Goal: Task Accomplishment & Management: Manage account settings

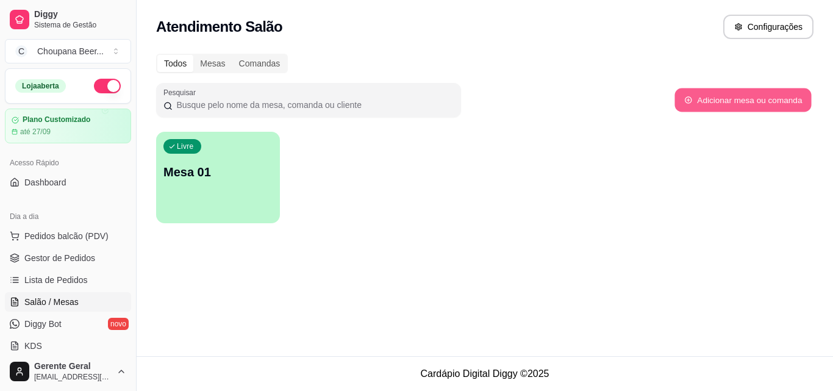
click at [745, 102] on button "Adicionar mesa ou comanda" at bounding box center [743, 100] width 137 height 24
select select "TABLE"
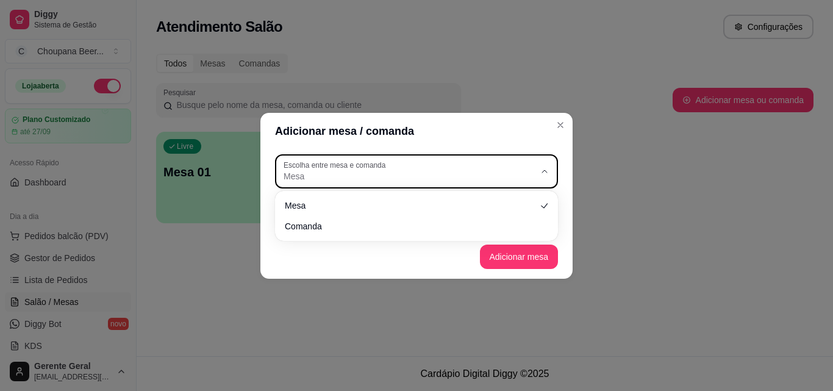
click at [544, 169] on icon "button" at bounding box center [545, 172] width 10 height 10
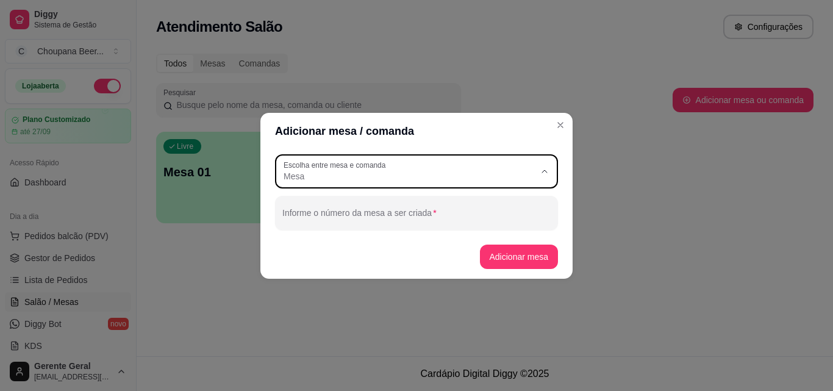
click at [544, 224] on icon at bounding box center [539, 224] width 7 height 7
type input "CARD"
select select "CARD"
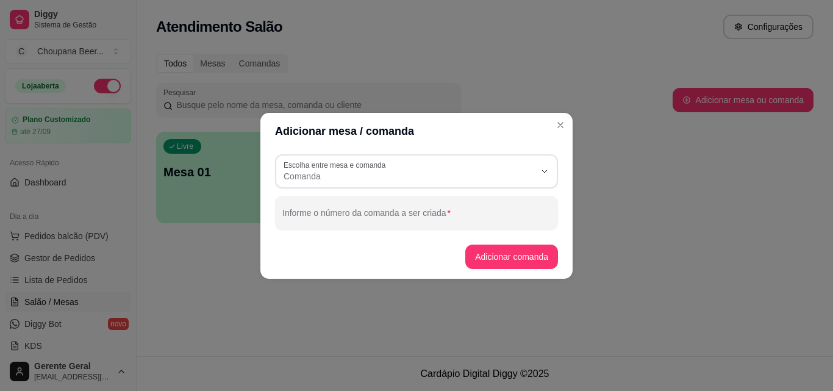
scroll to position [12, 0]
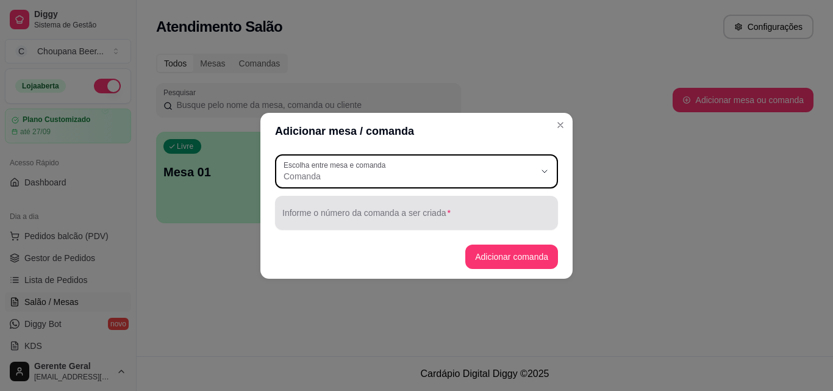
click at [503, 223] on input "Informe o número da comanda a ser criada" at bounding box center [416, 218] width 268 height 12
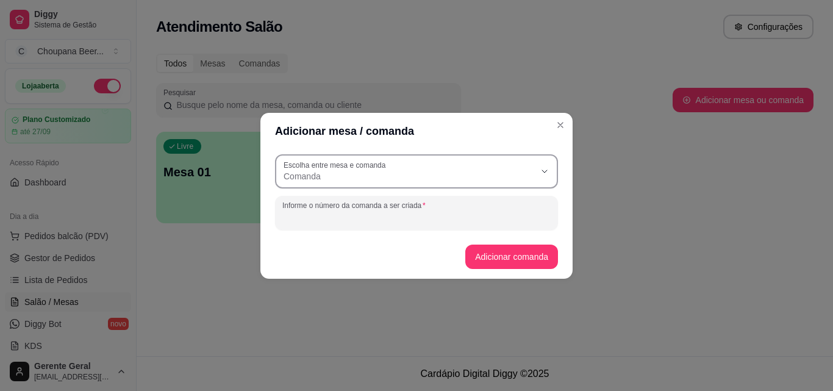
click at [544, 171] on icon "button" at bounding box center [545, 172] width 10 height 10
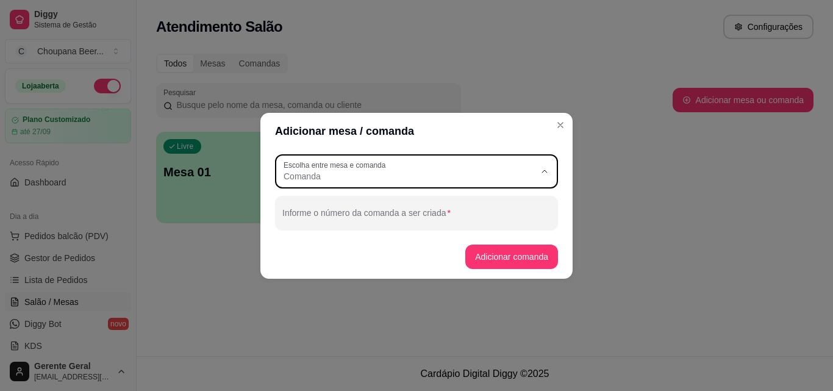
click at [542, 197] on li "Mesa" at bounding box center [417, 205] width 262 height 19
type input "TABLE"
select select "TABLE"
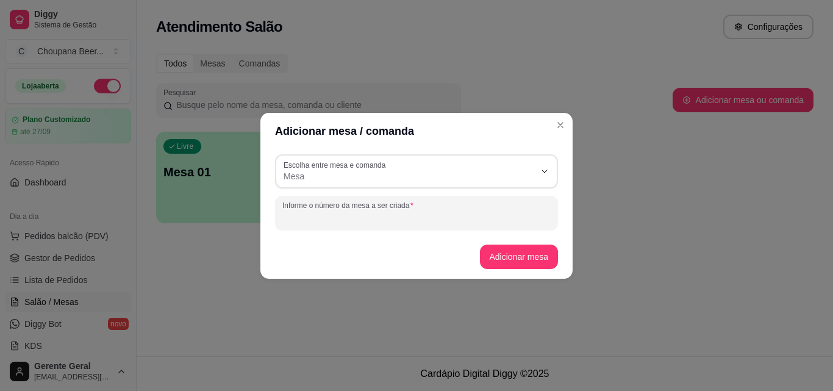
click at [465, 218] on input "Informe o número da mesa a ser criada" at bounding box center [416, 218] width 268 height 12
type input "02"
click at [546, 254] on button "Adicionar mesa" at bounding box center [519, 257] width 79 height 24
click at [516, 255] on button "Adicionar mesa" at bounding box center [519, 257] width 76 height 24
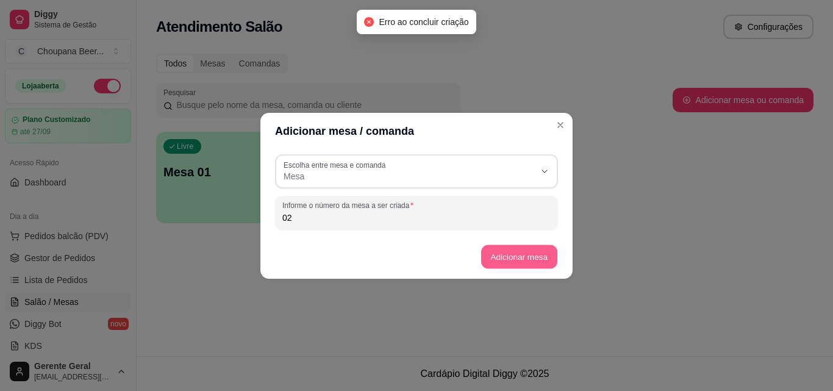
click at [516, 255] on button "Adicionar mesa" at bounding box center [519, 257] width 76 height 24
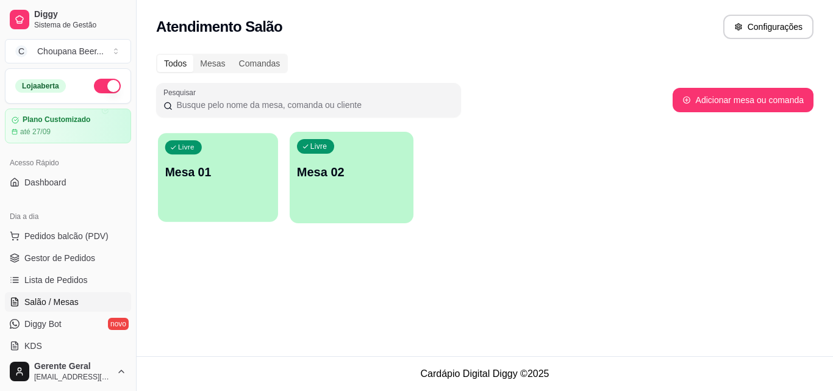
click at [240, 176] on p "Mesa 01" at bounding box center [218, 172] width 106 height 16
click at [240, 176] on body "Diggy Sistema de Gestão C Choupana Beer ... Loja aberta Plano Customizado até 2…" at bounding box center [416, 195] width 833 height 391
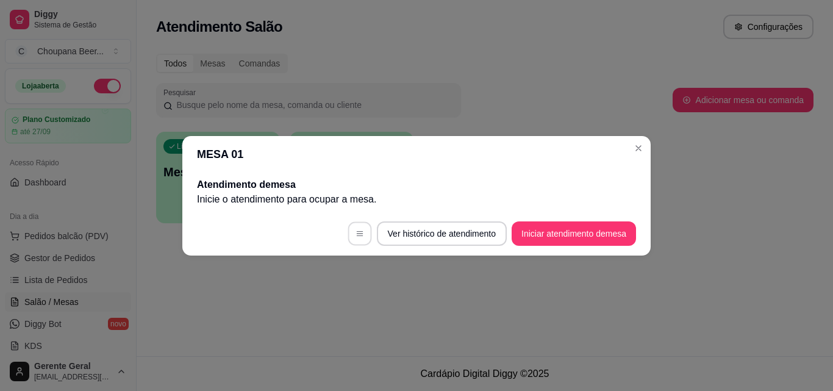
click at [362, 232] on button "button" at bounding box center [360, 233] width 24 height 24
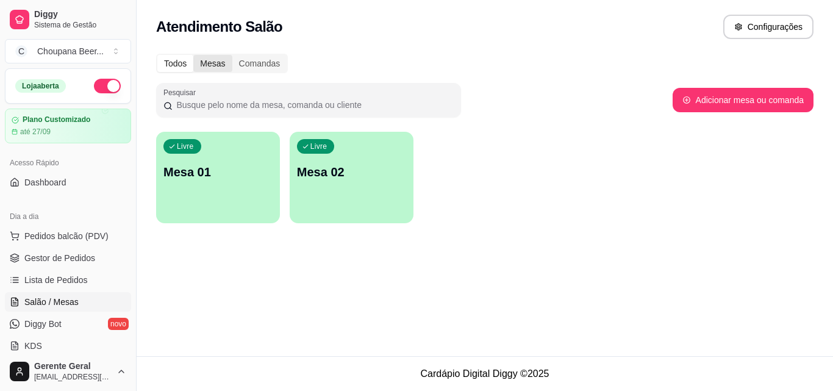
click at [213, 62] on div "Mesas" at bounding box center [212, 63] width 38 height 17
click at [193, 55] on input "Mesas" at bounding box center [193, 55] width 0 height 0
click at [273, 57] on div "Comandas" at bounding box center [259, 63] width 55 height 17
click at [232, 55] on input "Comandas" at bounding box center [232, 55] width 0 height 0
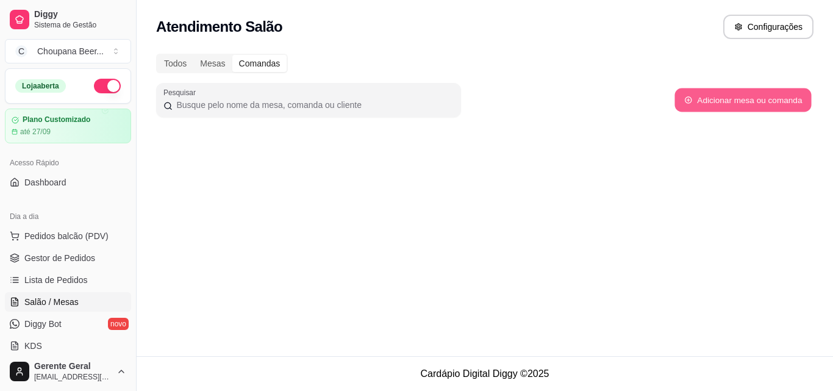
click at [754, 96] on button "Adicionar mesa ou comanda" at bounding box center [743, 100] width 137 height 24
select select "TABLE"
click at [217, 60] on div "Mesas" at bounding box center [212, 63] width 38 height 17
click at [193, 55] on input "Mesas" at bounding box center [193, 55] width 0 height 0
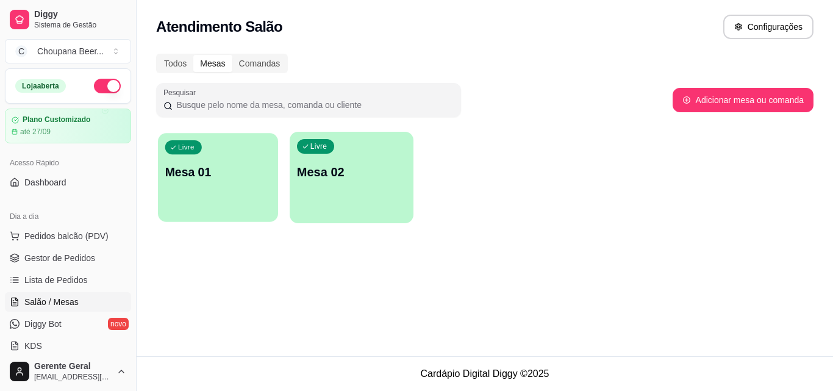
click at [238, 185] on div "Livre Mesa 01" at bounding box center [218, 170] width 120 height 74
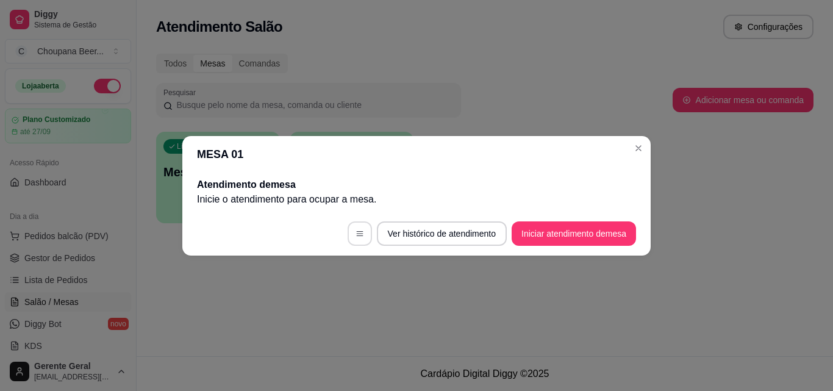
click at [356, 233] on icon "button" at bounding box center [360, 233] width 9 height 9
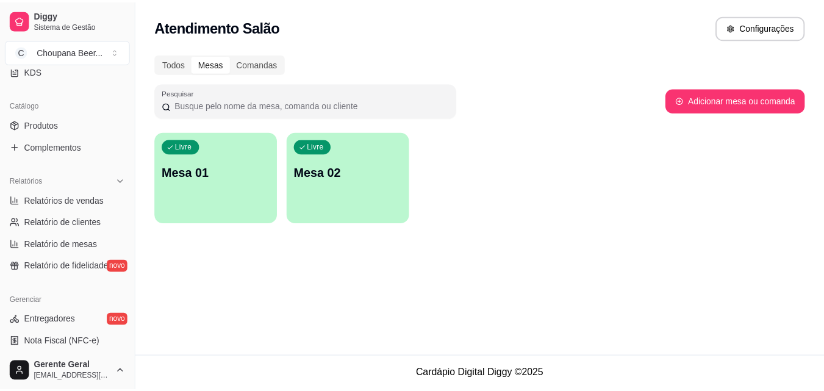
scroll to position [278, 0]
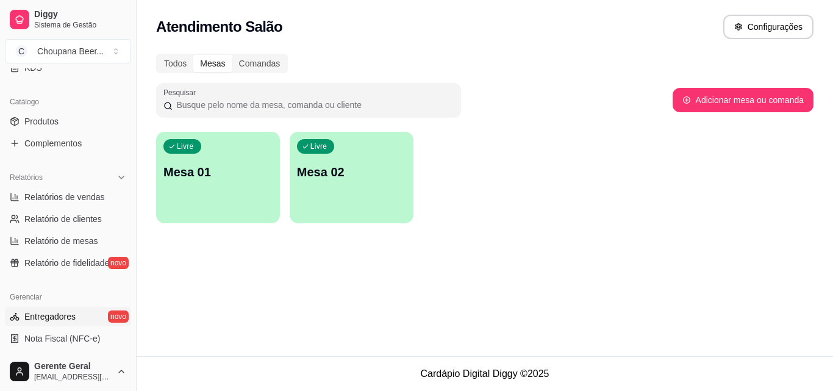
click at [79, 318] on link "Entregadores novo" at bounding box center [68, 317] width 126 height 20
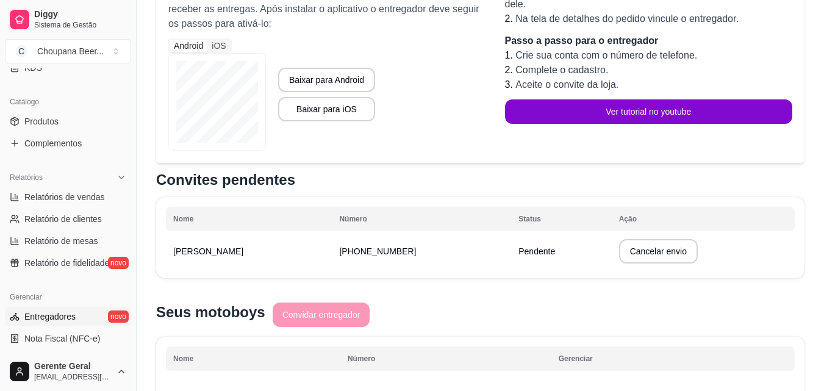
scroll to position [199, 0]
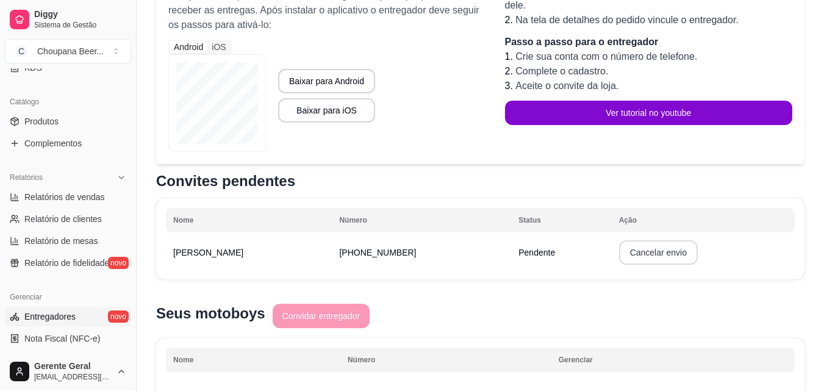
click at [619, 250] on button "Cancelar envio" at bounding box center [658, 252] width 79 height 24
click at [614, 347] on button "Confirmar" at bounding box center [627, 341] width 43 height 18
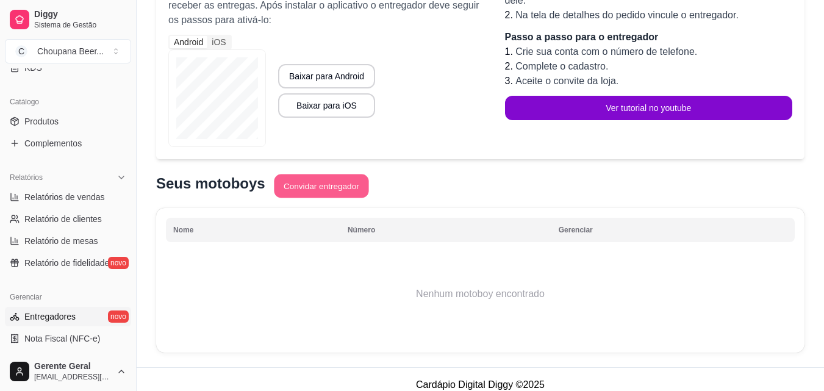
click at [321, 184] on button "Convidar entregador" at bounding box center [321, 186] width 95 height 24
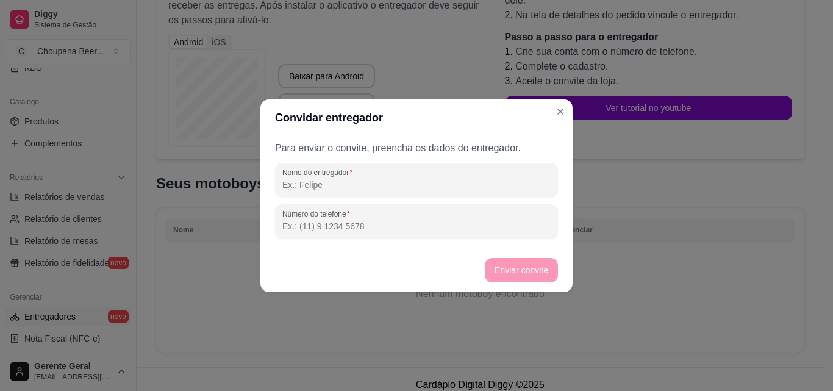
click at [321, 184] on input "Nome do entregador" at bounding box center [416, 185] width 268 height 12
type input "j"
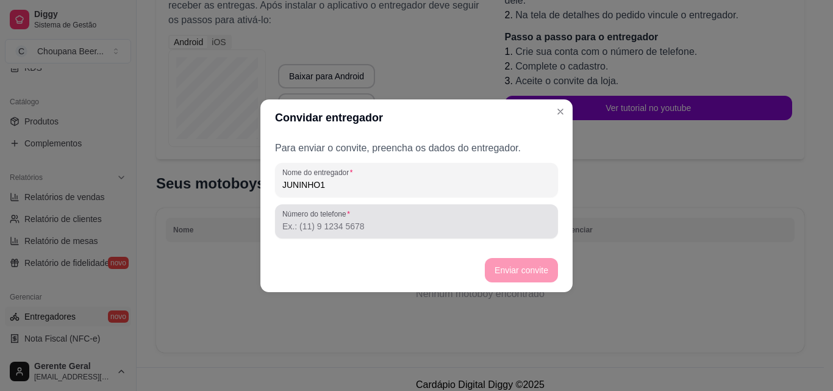
type input "JUNINHO1"
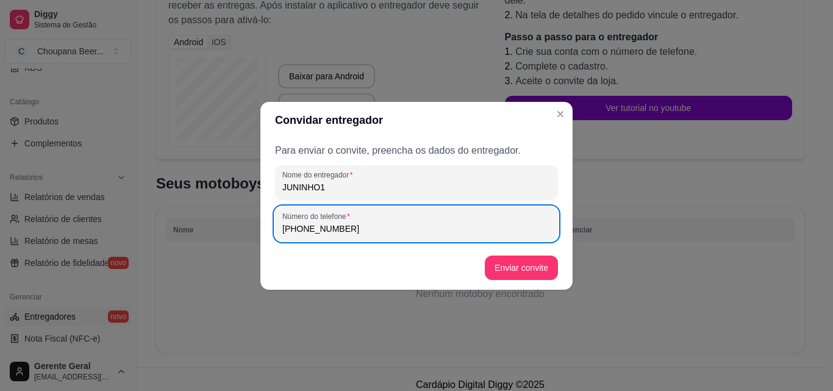
type input "[PHONE_NUMBER]"
click at [527, 267] on button "Enviar convite" at bounding box center [521, 268] width 73 height 24
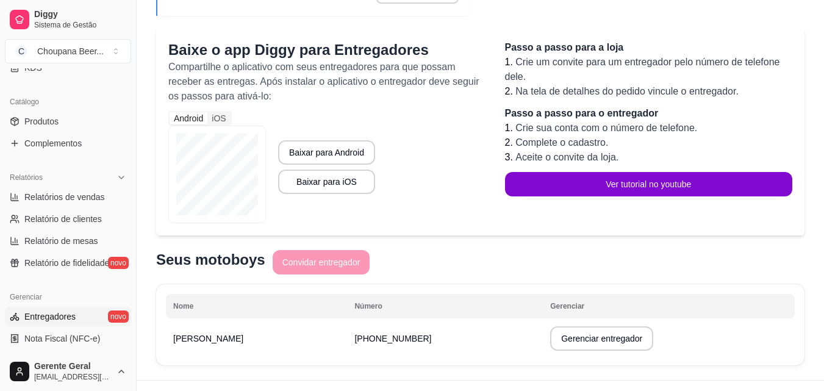
scroll to position [153, 0]
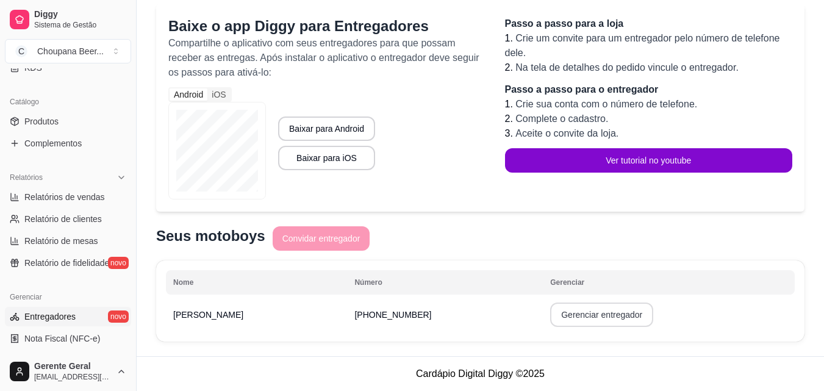
click at [554, 311] on button "Gerenciar entregador" at bounding box center [601, 315] width 103 height 24
select select "30"
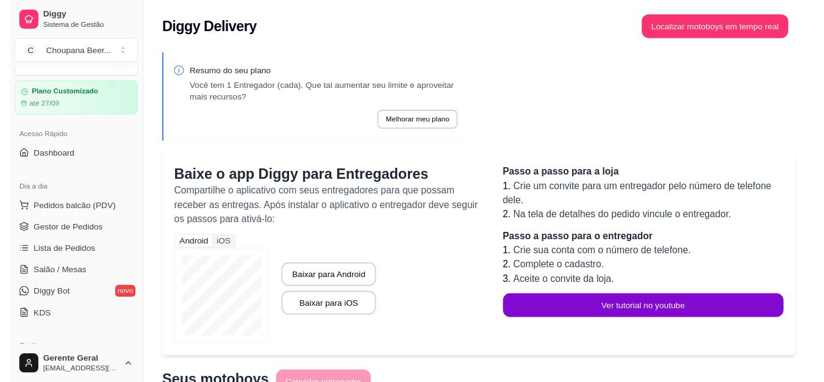
scroll to position [0, 0]
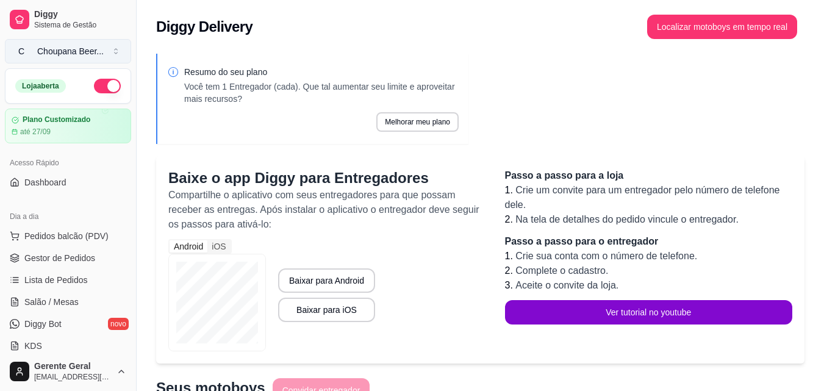
click at [70, 52] on div "Choupana Beer ..." at bounding box center [70, 51] width 66 height 12
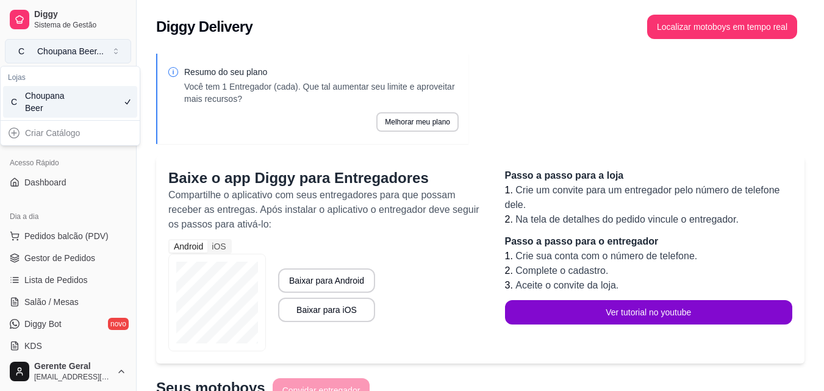
click at [70, 52] on div "Choupana Beer ..." at bounding box center [70, 51] width 66 height 12
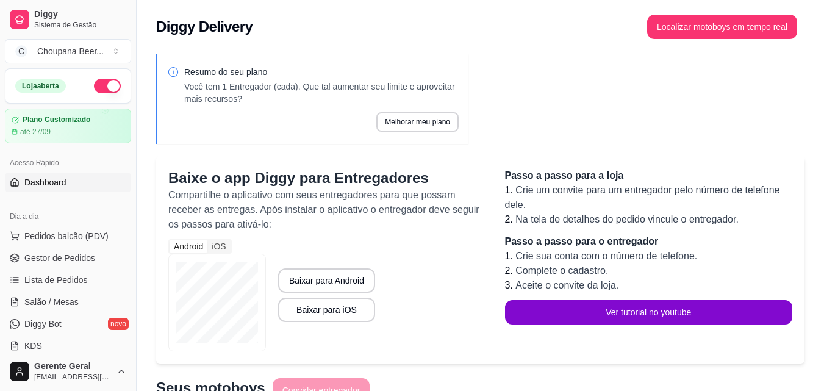
click at [104, 178] on link "Dashboard" at bounding box center [68, 183] width 126 height 20
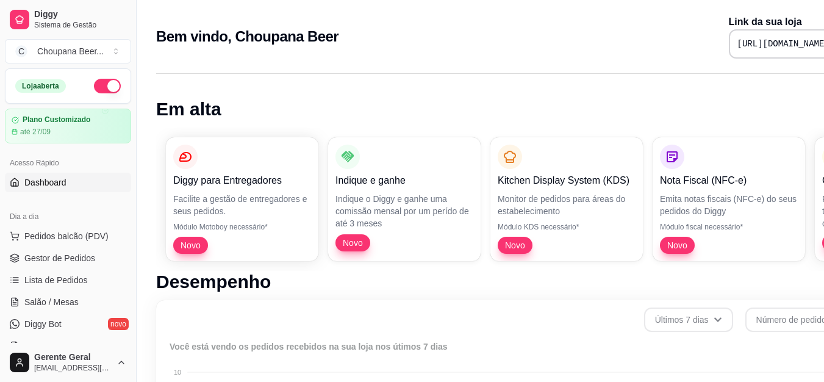
click at [104, 178] on link "Dashboard" at bounding box center [68, 183] width 126 height 20
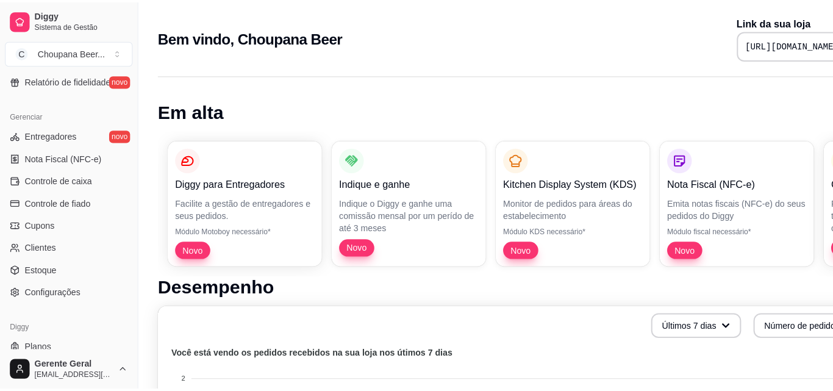
scroll to position [460, 0]
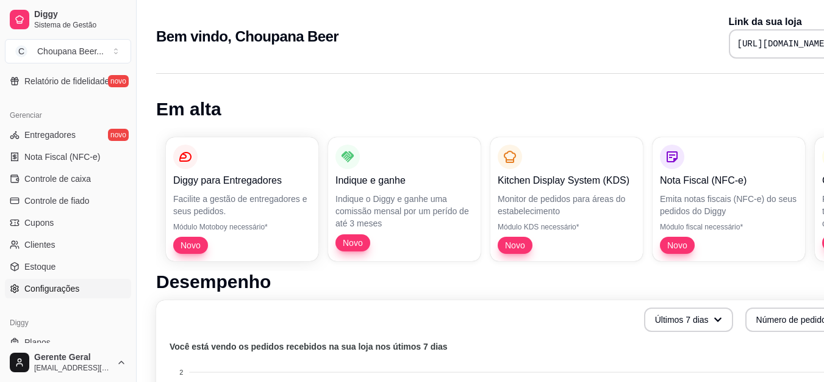
click at [59, 286] on span "Configurações" at bounding box center [51, 288] width 55 height 12
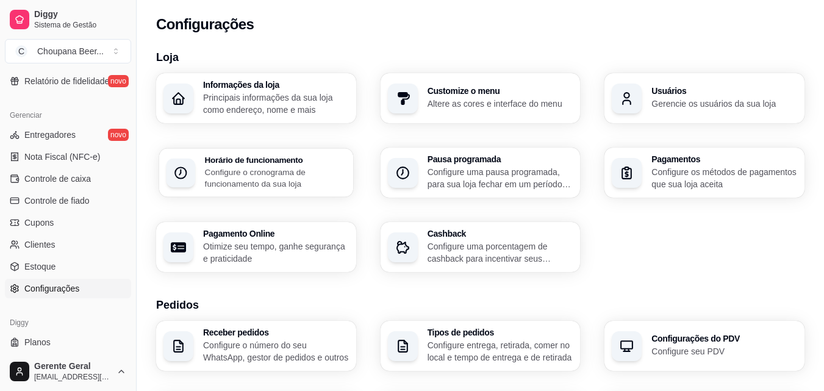
click at [310, 165] on div "Horário de funcionamento Configure o cronograma de funcionamento da sua loja" at bounding box center [275, 173] width 141 height 34
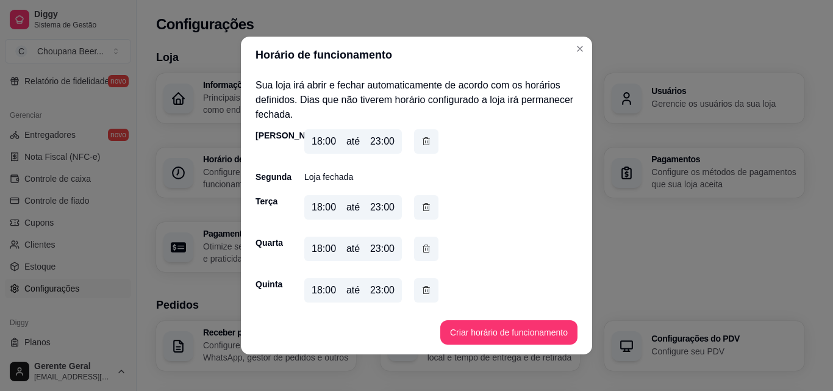
click at [314, 289] on div "18:00" at bounding box center [324, 290] width 24 height 15
click at [317, 290] on div "18:00" at bounding box center [324, 290] width 24 height 15
click at [459, 323] on button "Criar horário de funcionamento" at bounding box center [508, 332] width 137 height 24
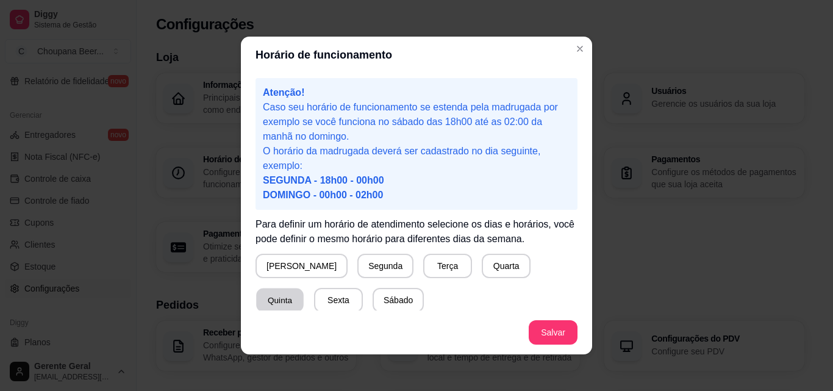
click at [304, 289] on button "Quinta" at bounding box center [280, 301] width 48 height 24
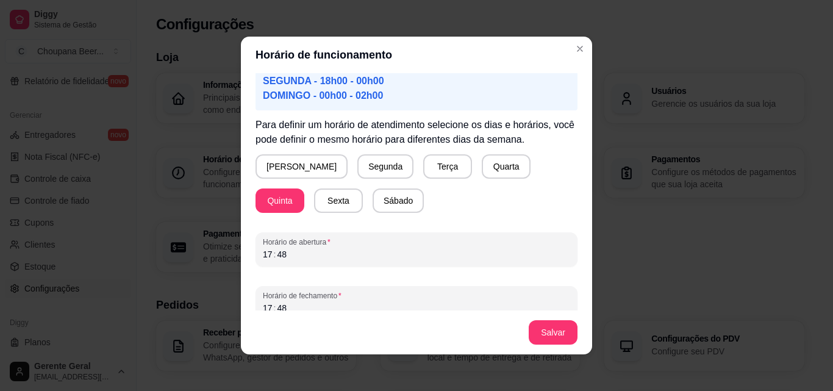
scroll to position [111, 0]
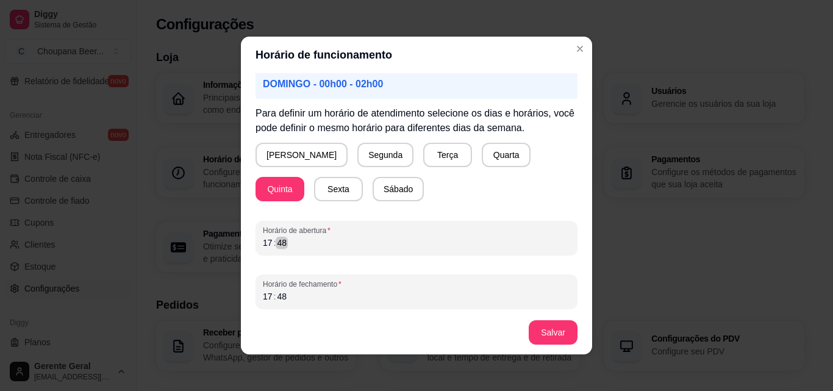
click at [293, 245] on div "17 : 48" at bounding box center [416, 242] width 307 height 15
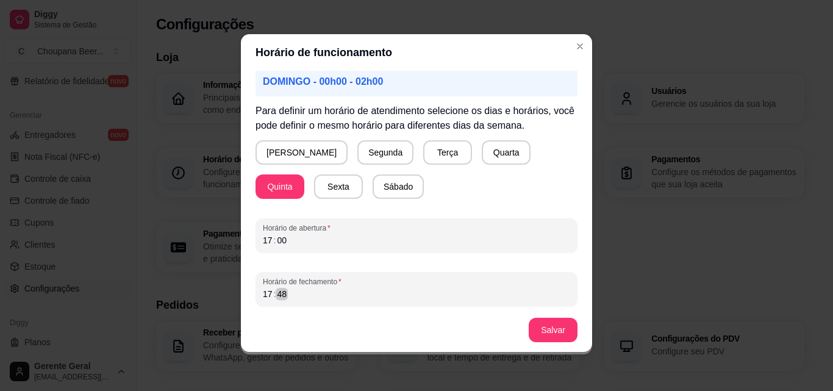
click at [292, 299] on div "17 : 48" at bounding box center [416, 294] width 307 height 15
click at [276, 290] on div "––" at bounding box center [282, 294] width 12 height 12
click at [257, 290] on div "Horário de fechamento –– : ––" at bounding box center [417, 289] width 322 height 34
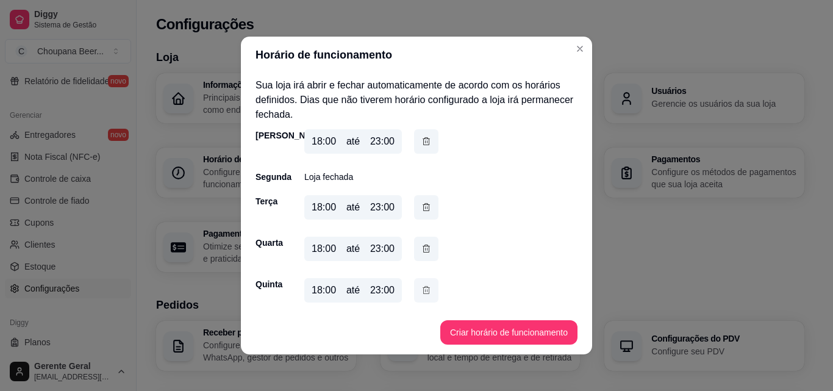
click at [423, 289] on icon "button" at bounding box center [427, 290] width 10 height 13
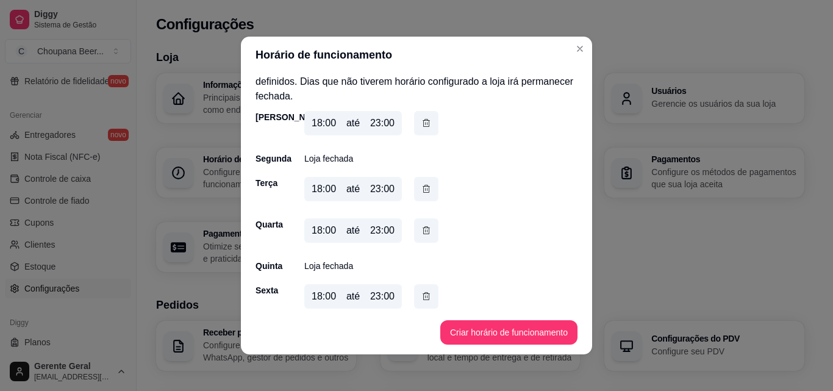
scroll to position [23, 0]
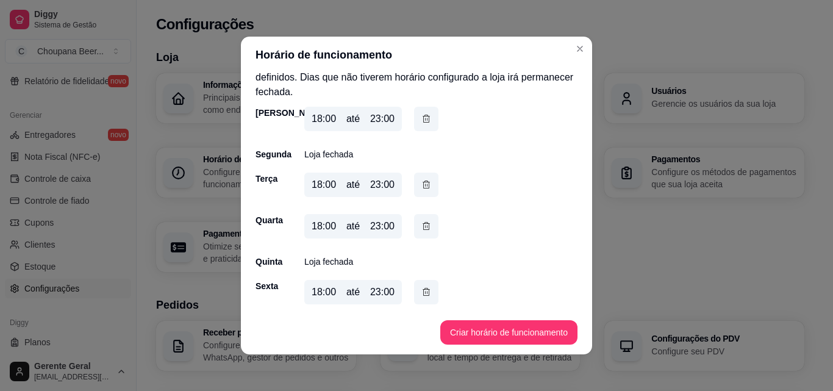
click at [412, 262] on div "Quinta Loja fechada" at bounding box center [417, 262] width 322 height 12
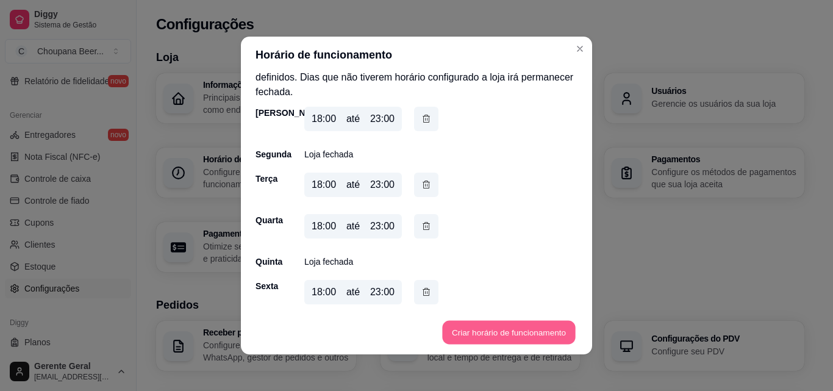
click at [509, 328] on button "Criar horário de funcionamento" at bounding box center [508, 333] width 133 height 24
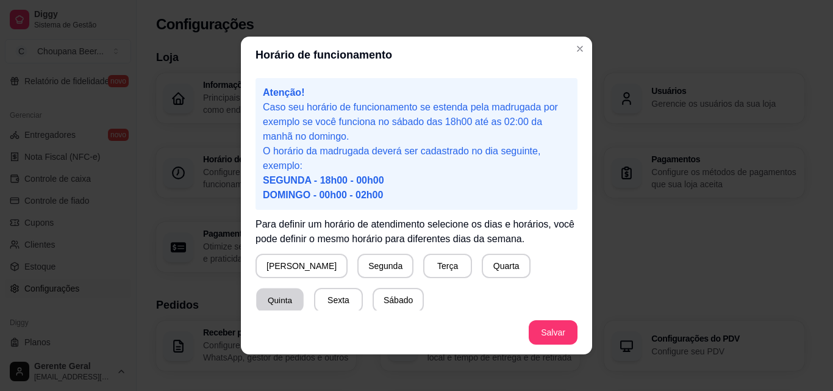
click at [304, 289] on button "Quinta" at bounding box center [280, 301] width 48 height 24
click at [304, 288] on button "Quinta" at bounding box center [280, 300] width 49 height 24
click at [304, 289] on button "Quinta" at bounding box center [280, 301] width 48 height 24
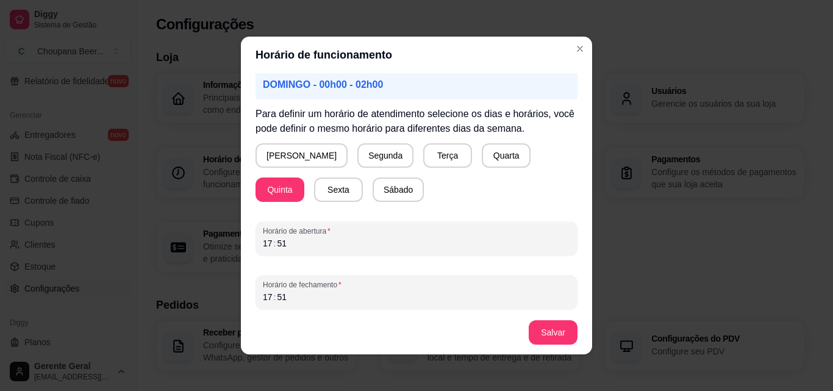
scroll to position [114, 0]
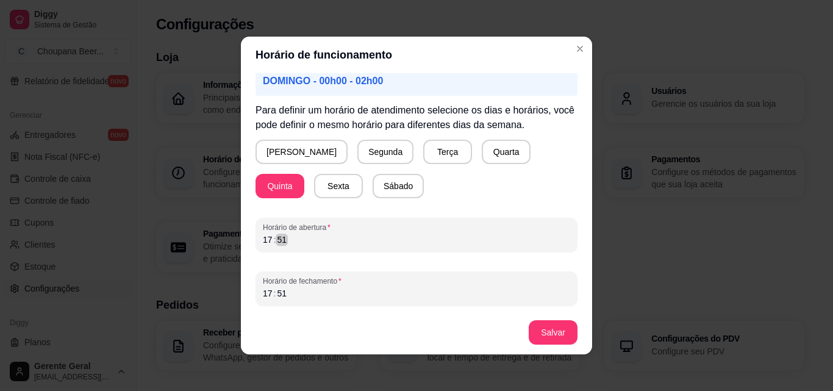
click at [287, 242] on div "17 : 51" at bounding box center [416, 239] width 307 height 15
click at [264, 235] on div "20" at bounding box center [268, 240] width 12 height 12
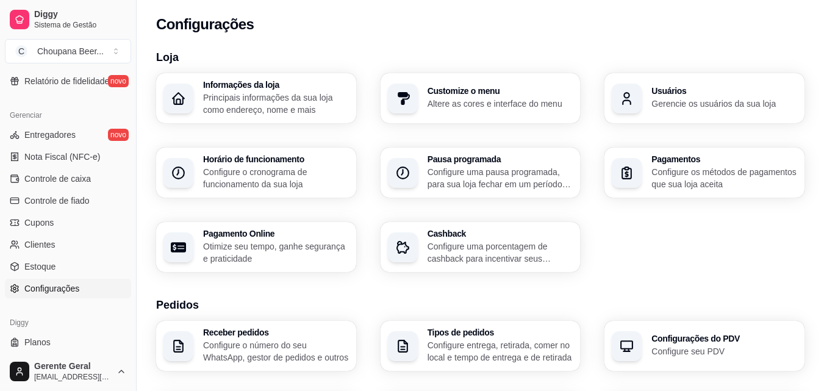
click at [247, 176] on p "Configure o cronograma de funcionamento da sua loja" at bounding box center [276, 178] width 146 height 24
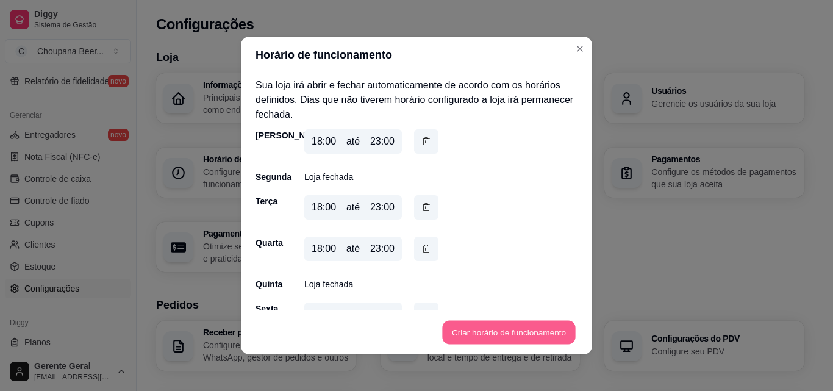
click at [465, 327] on button "Criar horário de funcionamento" at bounding box center [508, 333] width 133 height 24
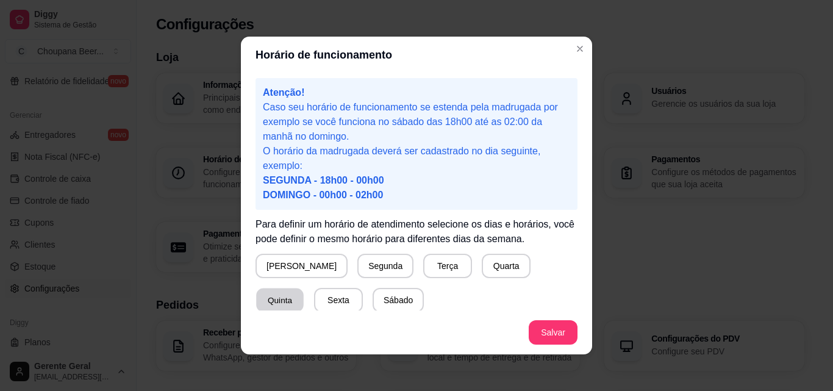
click at [304, 289] on button "Quinta" at bounding box center [280, 301] width 48 height 24
click at [556, 323] on button "Salvar" at bounding box center [553, 332] width 49 height 24
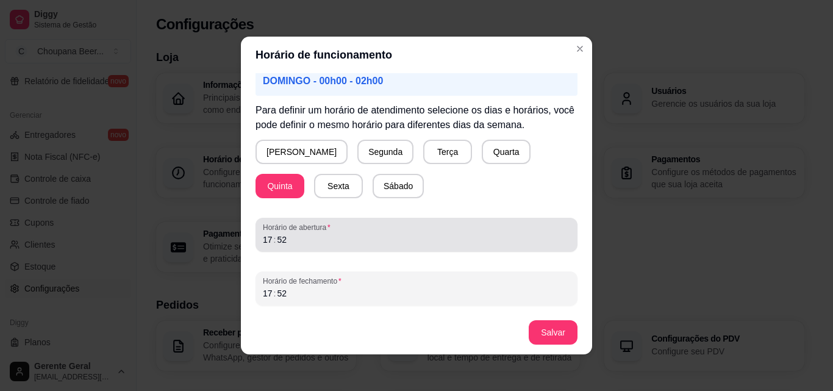
click at [482, 230] on span "Horário de abertura" at bounding box center [416, 228] width 307 height 10
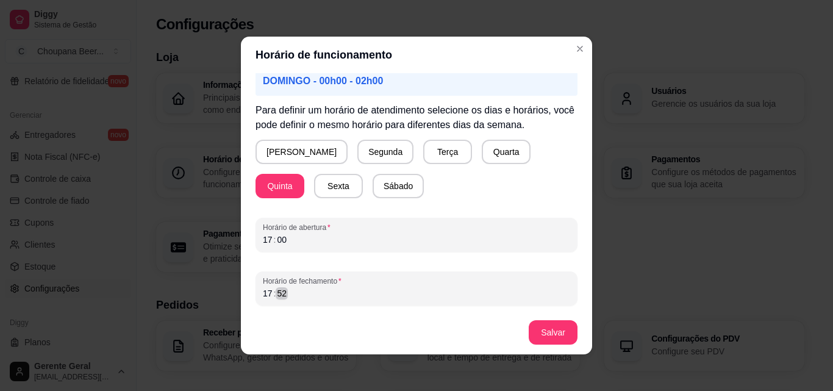
scroll to position [2, 0]
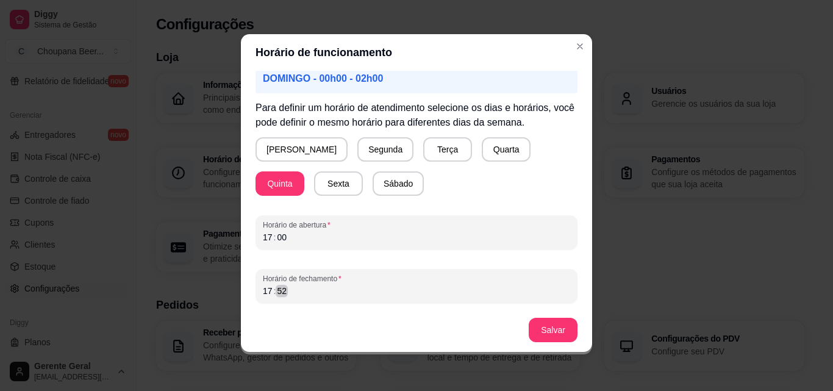
click at [366, 298] on div "17 : 52" at bounding box center [416, 291] width 307 height 15
click at [536, 329] on button "Salvar" at bounding box center [554, 330] width 48 height 24
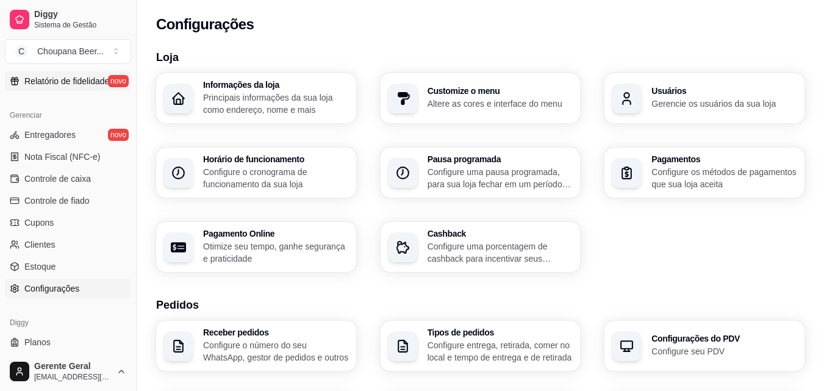
click at [101, 77] on span "Relatório de fidelidade" at bounding box center [66, 81] width 85 height 12
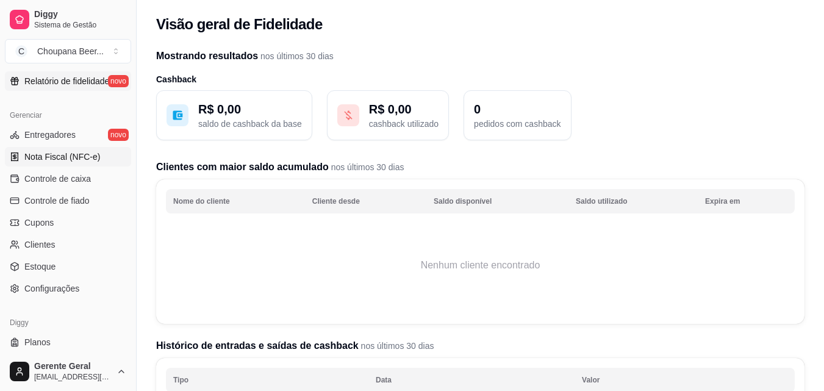
click at [113, 157] on link "Nota Fiscal (NFC-e)" at bounding box center [68, 157] width 126 height 20
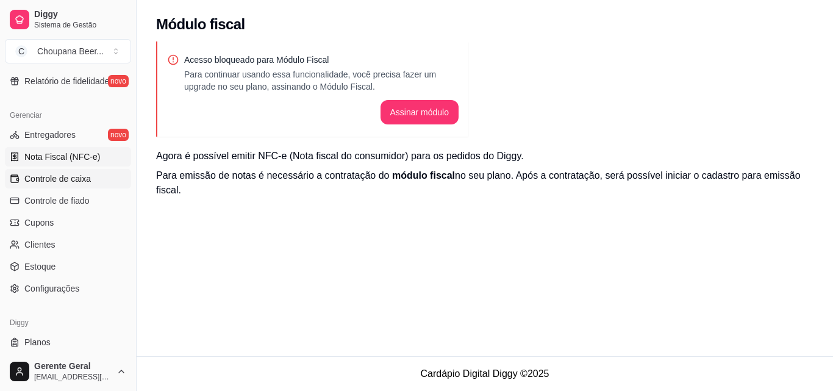
click at [106, 178] on link "Controle de caixa" at bounding box center [68, 179] width 126 height 20
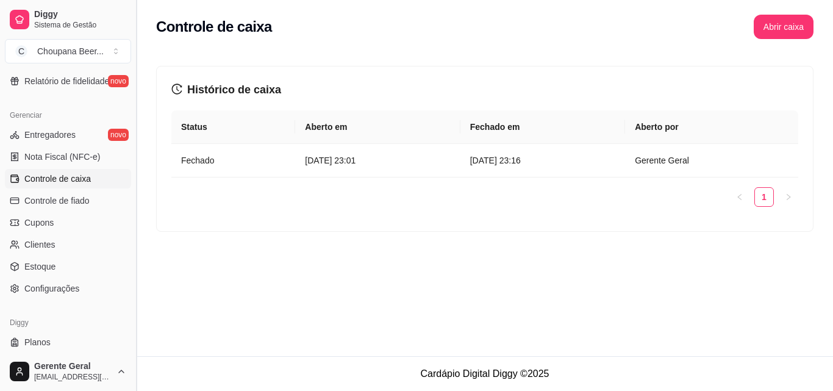
click at [133, 76] on button "Toggle Sidebar" at bounding box center [136, 195] width 10 height 391
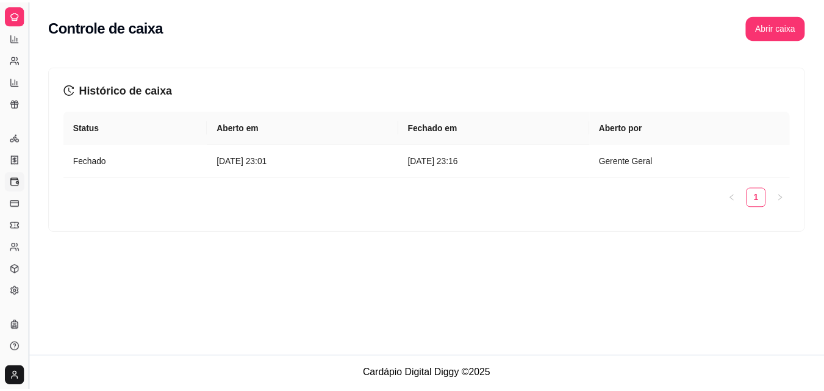
scroll to position [241, 0]
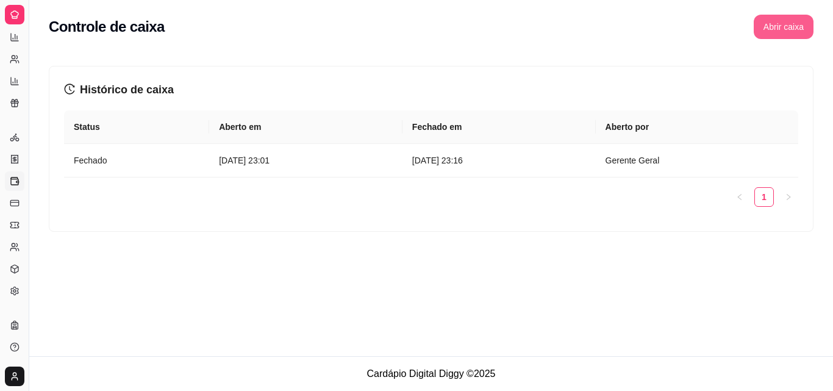
click at [771, 26] on button "Abrir caixa" at bounding box center [784, 27] width 60 height 24
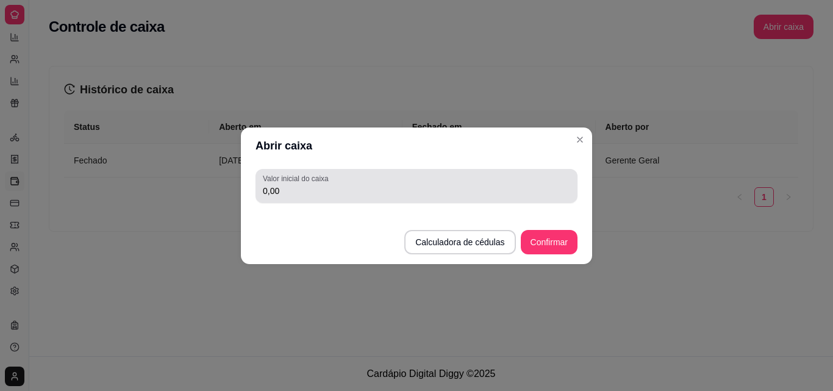
click at [518, 192] on input "0,00" at bounding box center [416, 191] width 307 height 12
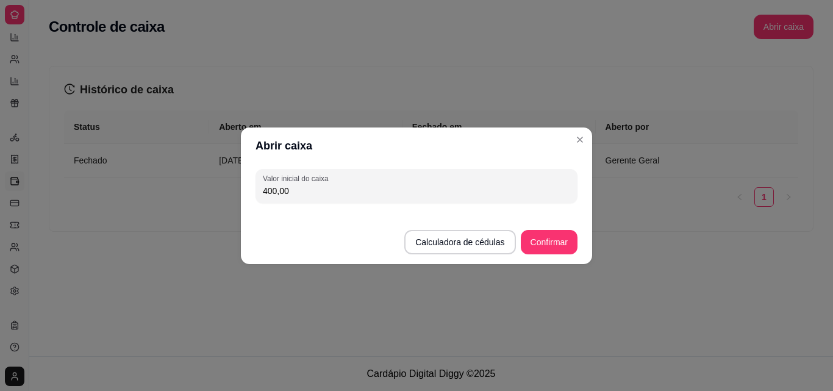
type input "400,00"
click at [559, 242] on button "Confirmar" at bounding box center [549, 242] width 57 height 24
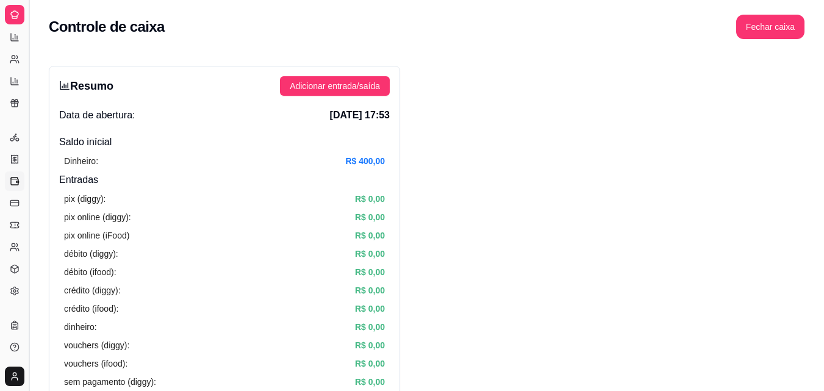
click at [32, 14] on button "Toggle Sidebar" at bounding box center [29, 195] width 10 height 391
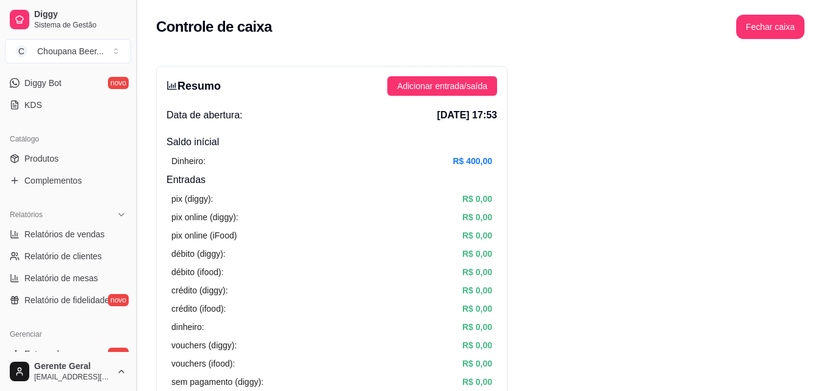
scroll to position [439, 0]
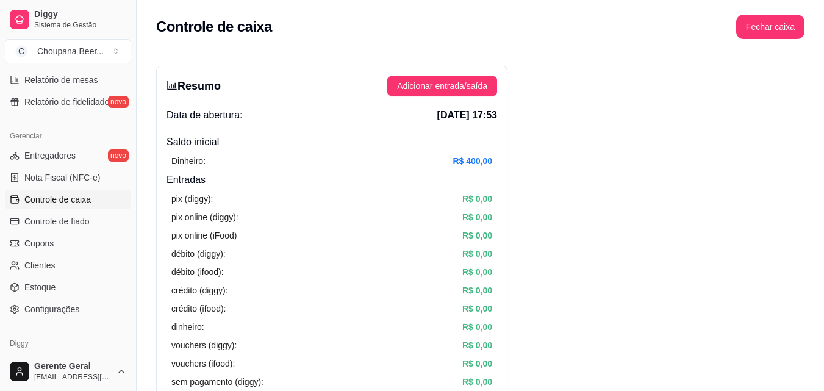
click at [82, 135] on div "Gerenciar" at bounding box center [68, 136] width 126 height 20
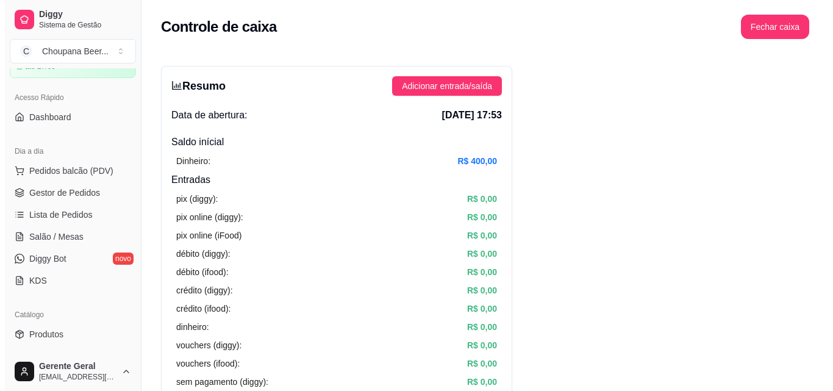
scroll to position [0, 0]
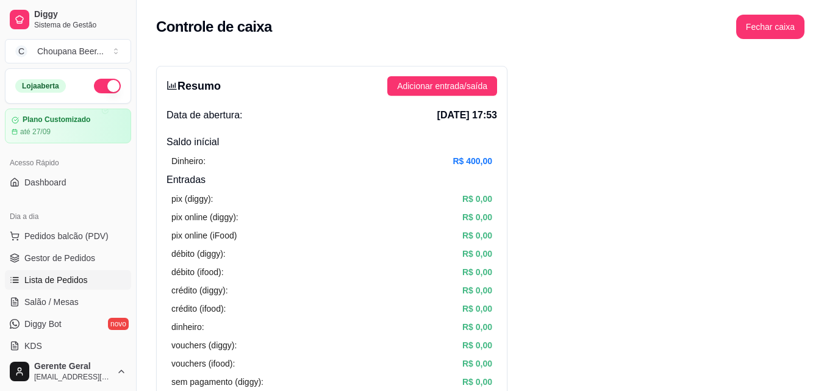
click at [84, 285] on span "Lista de Pedidos" at bounding box center [55, 280] width 63 height 12
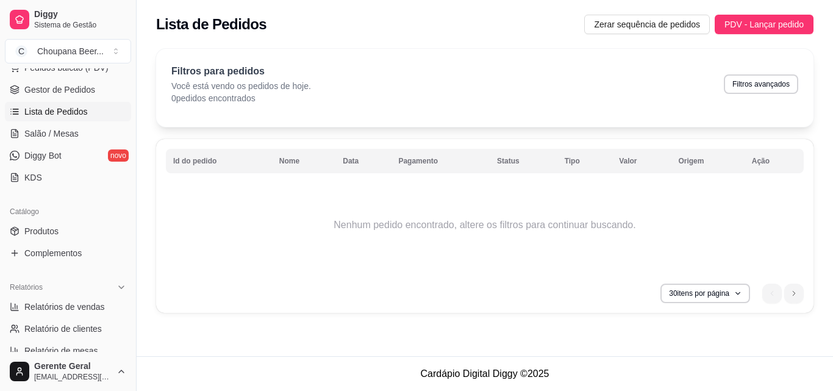
scroll to position [171, 0]
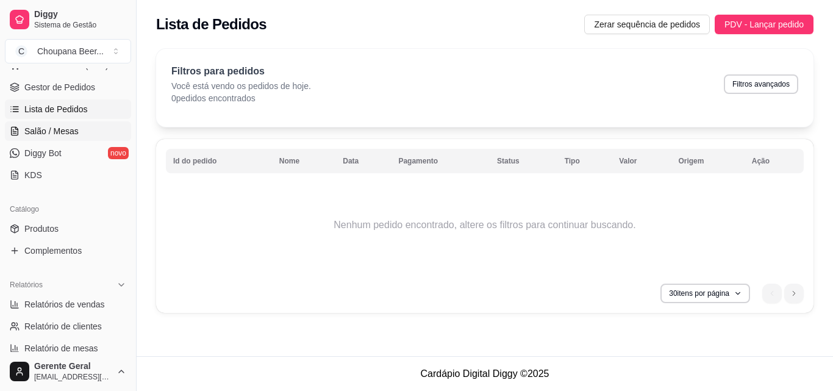
click at [72, 129] on span "Salão / Mesas" at bounding box center [51, 131] width 54 height 12
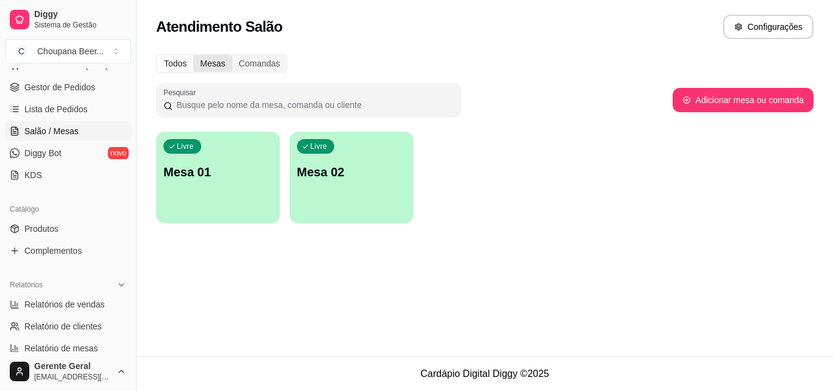
click at [221, 64] on div "Mesas" at bounding box center [212, 63] width 38 height 17
click at [193, 55] on input "Mesas" at bounding box center [193, 55] width 0 height 0
click at [131, 73] on button "Toggle Sidebar" at bounding box center [136, 195] width 10 height 391
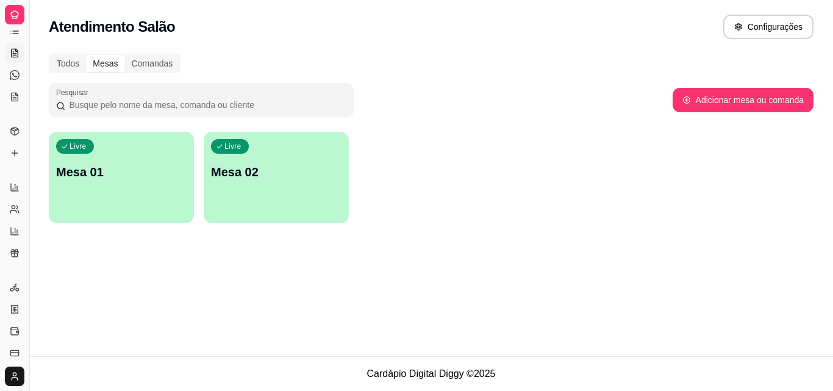
scroll to position [81, 0]
click at [33, 67] on button "Toggle Sidebar" at bounding box center [29, 195] width 10 height 391
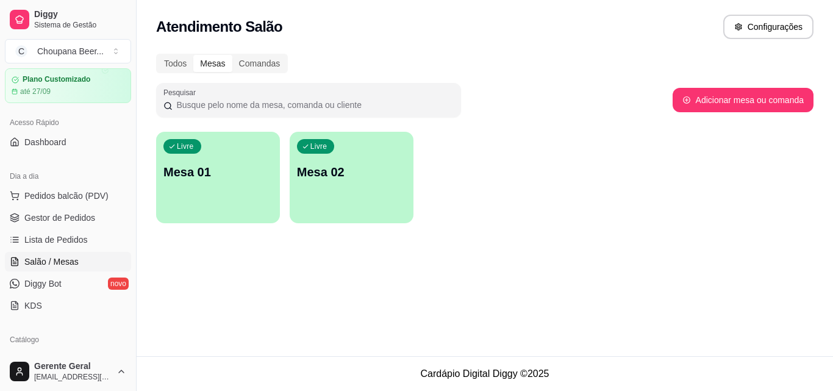
scroll to position [49, 0]
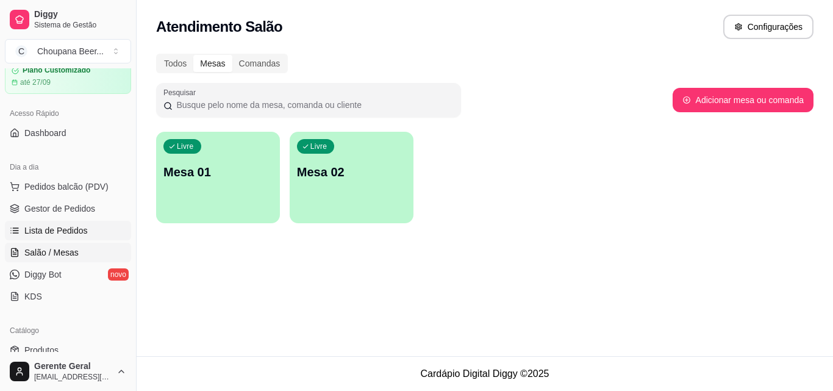
click at [80, 226] on span "Lista de Pedidos" at bounding box center [55, 231] width 63 height 12
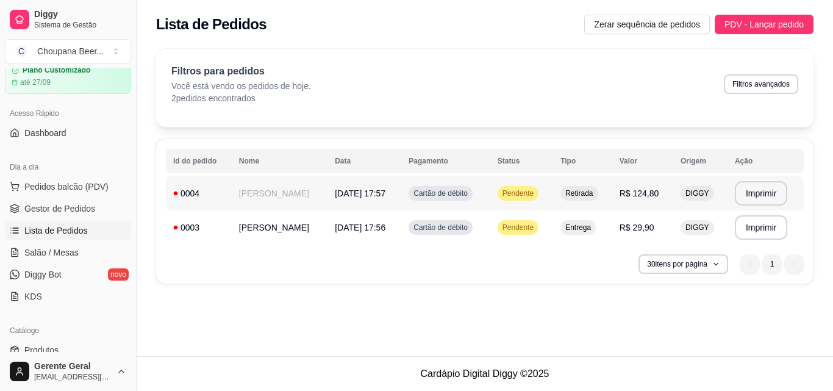
click at [536, 191] on td "Pendente" at bounding box center [522, 193] width 63 height 34
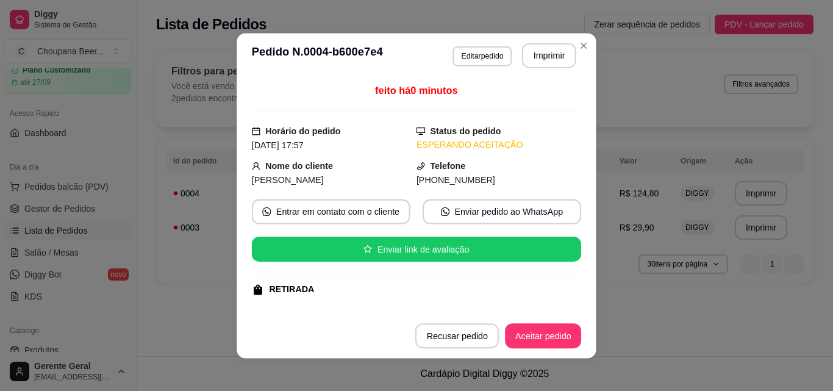
click at [536, 191] on div "feito há 0 minutos Horário do pedido [DATE] 17:57 Status do pedido ESPERANDO AC…" at bounding box center [416, 195] width 329 height 225
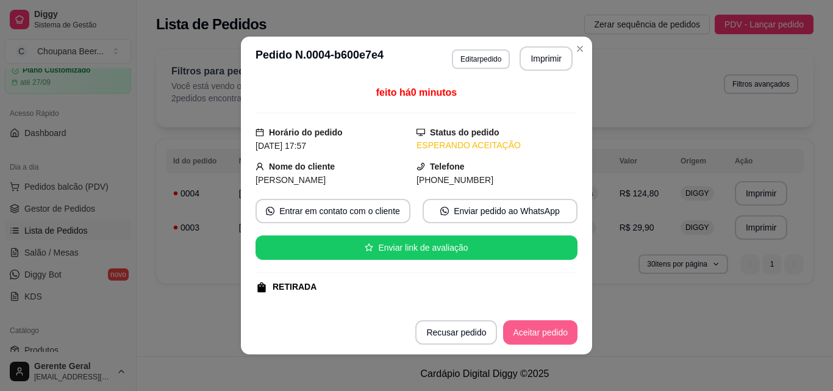
click at [545, 331] on button "Aceitar pedido" at bounding box center [540, 332] width 74 height 24
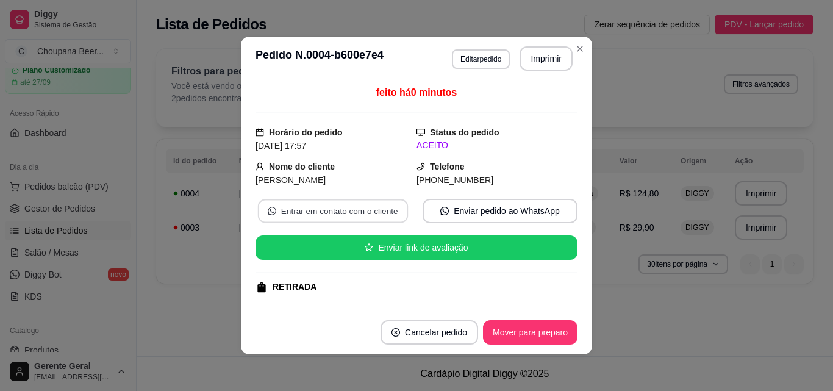
click at [346, 207] on button "Entrar em contato com o cliente" at bounding box center [333, 211] width 150 height 24
click at [514, 327] on button "Mover para preparo" at bounding box center [530, 332] width 95 height 24
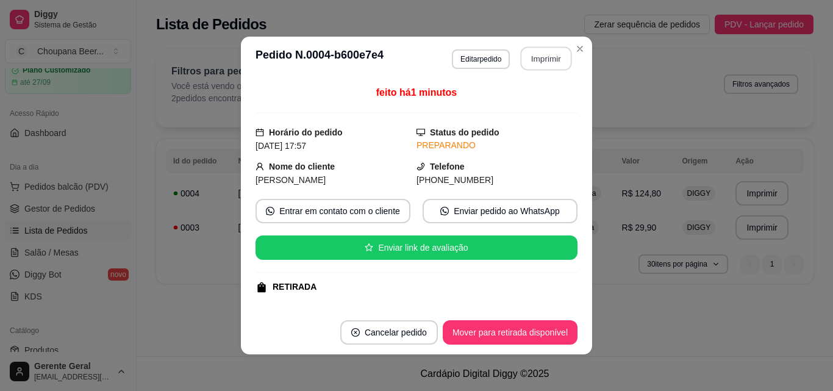
click at [554, 56] on button "Imprimir" at bounding box center [546, 59] width 51 height 24
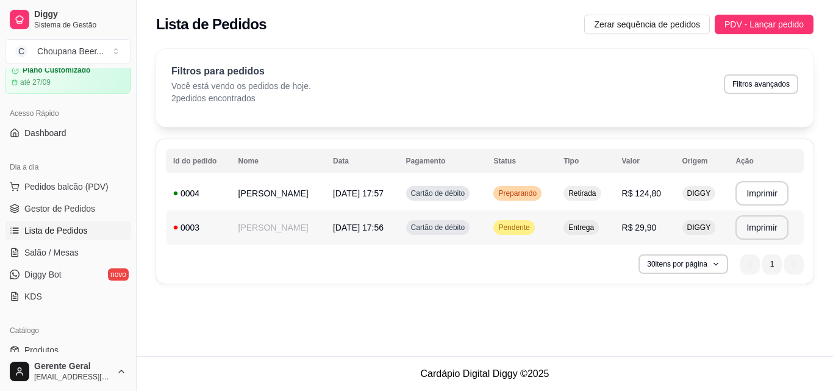
click at [542, 228] on td "Pendente" at bounding box center [521, 227] width 70 height 34
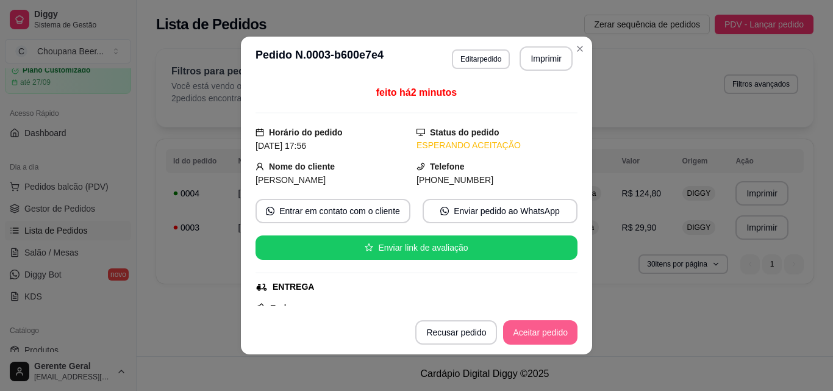
click at [523, 334] on button "Aceitar pedido" at bounding box center [540, 332] width 74 height 24
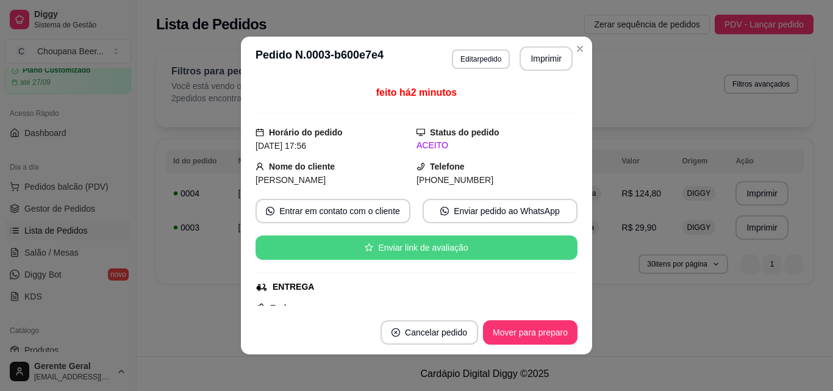
click at [520, 282] on section "**********" at bounding box center [416, 196] width 351 height 318
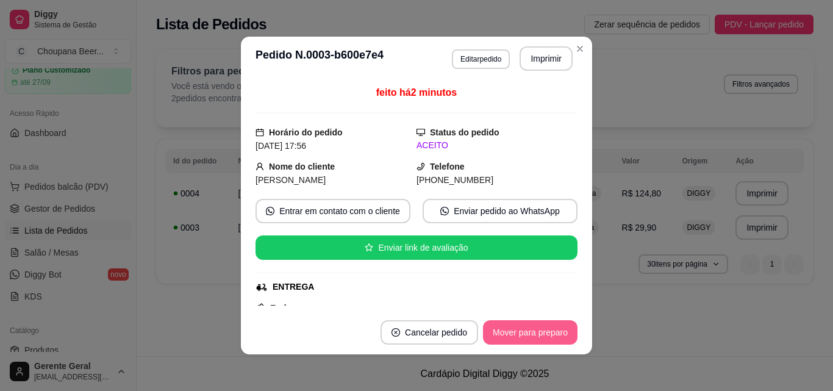
click at [523, 327] on button "Mover para preparo" at bounding box center [530, 332] width 95 height 24
click at [541, 57] on button "Imprimir" at bounding box center [546, 58] width 53 height 24
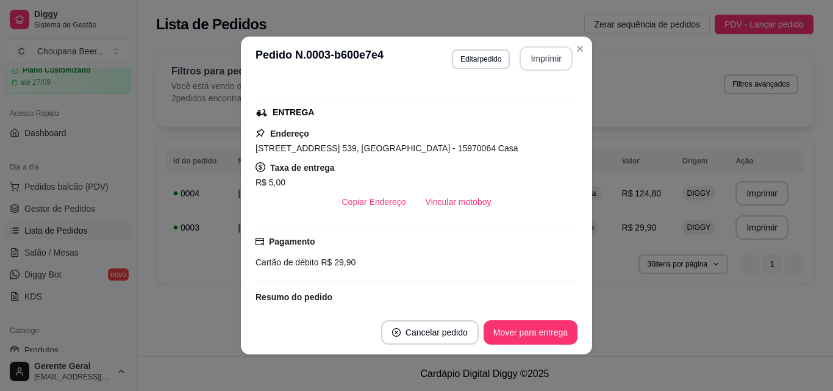
scroll to position [195, 0]
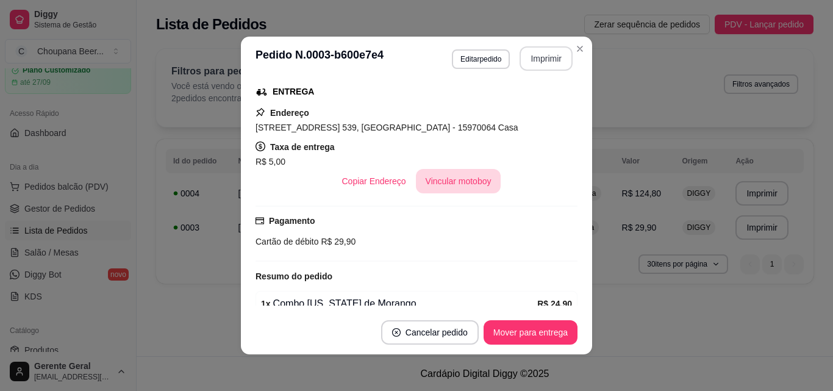
click at [451, 175] on button "Vincular motoboy" at bounding box center [458, 181] width 85 height 24
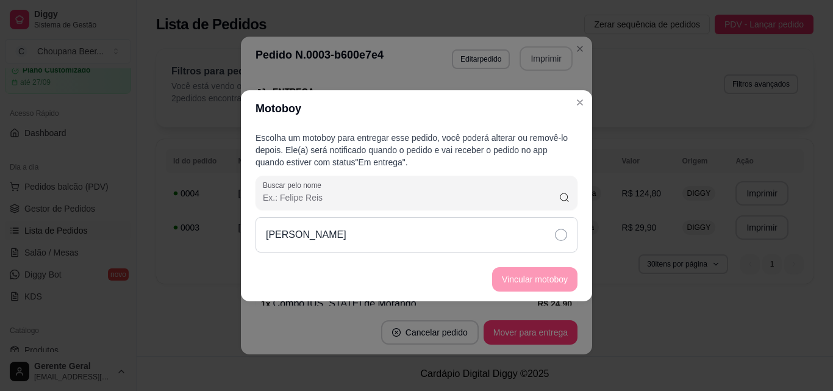
click at [564, 230] on icon at bounding box center [561, 235] width 12 height 12
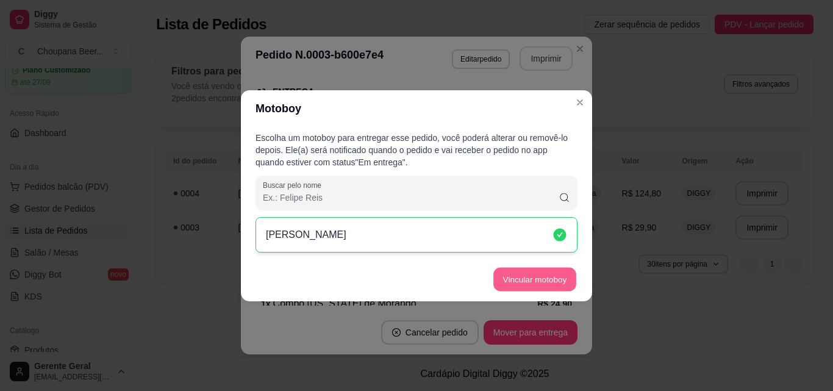
click at [542, 274] on button "Vincular motoboy" at bounding box center [535, 279] width 83 height 24
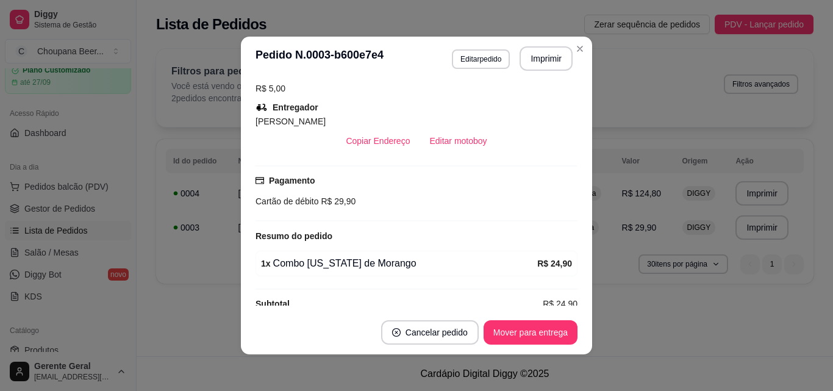
scroll to position [287, 0]
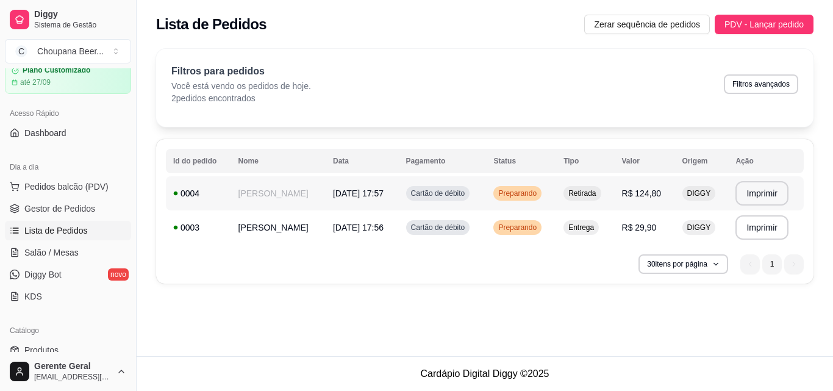
click at [625, 195] on span "R$ 124,80" at bounding box center [642, 194] width 40 height 10
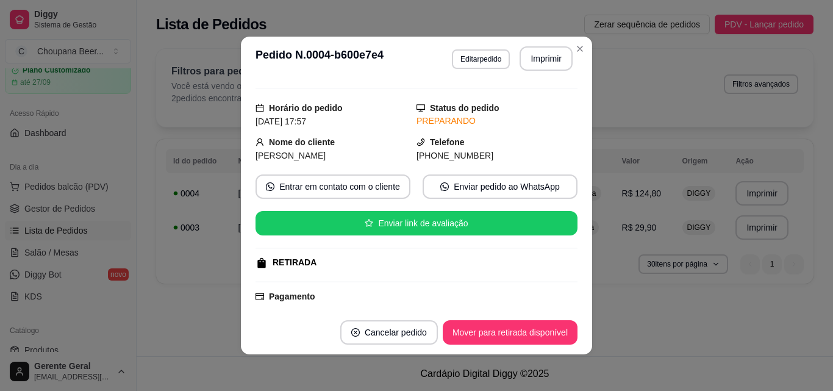
scroll to position [49, 0]
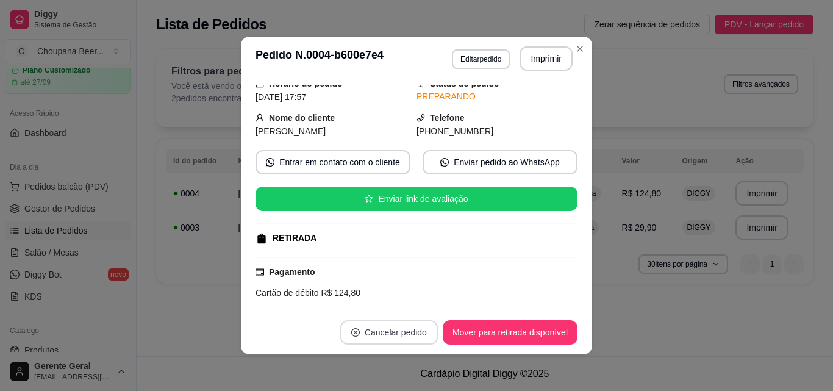
click at [391, 326] on button "Cancelar pedido" at bounding box center [389, 332] width 98 height 24
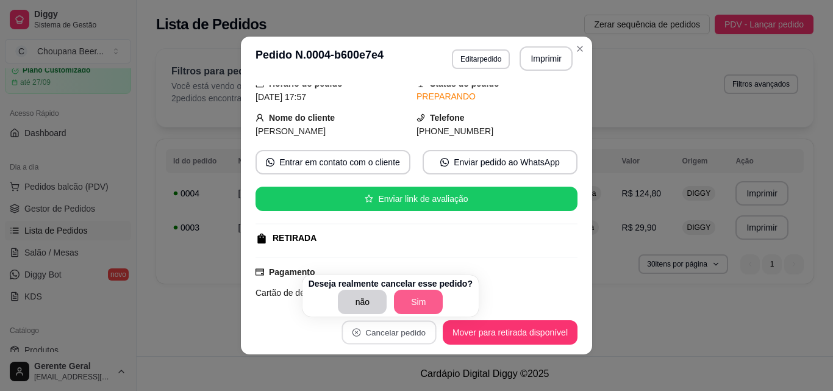
click at [407, 299] on button "Sim" at bounding box center [418, 302] width 49 height 24
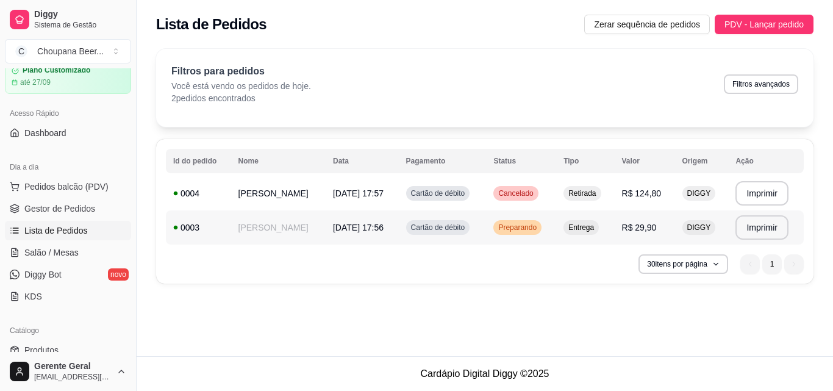
click at [507, 229] on span "Preparando" at bounding box center [517, 228] width 43 height 10
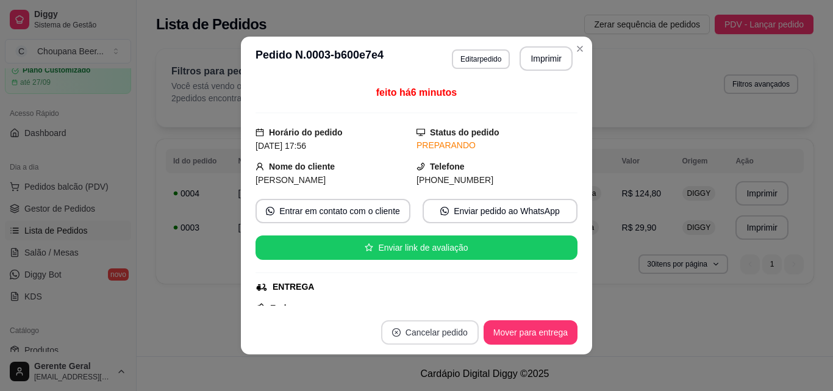
click at [428, 329] on button "Cancelar pedido" at bounding box center [430, 332] width 98 height 24
click at [428, 329] on button "Cancelar pedido" at bounding box center [430, 333] width 95 height 24
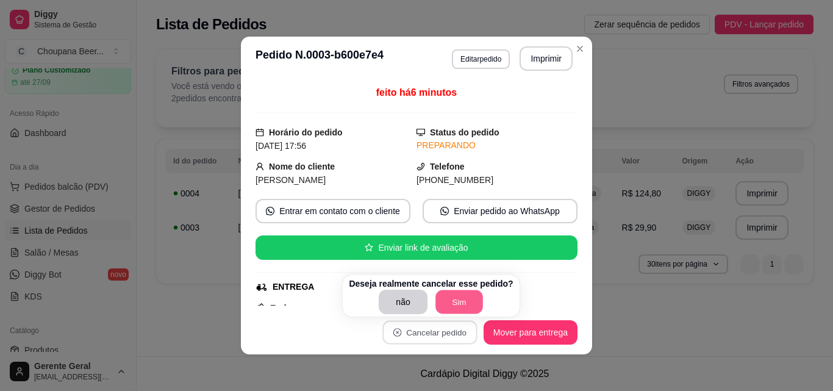
click at [450, 298] on button "Sim" at bounding box center [460, 302] width 48 height 24
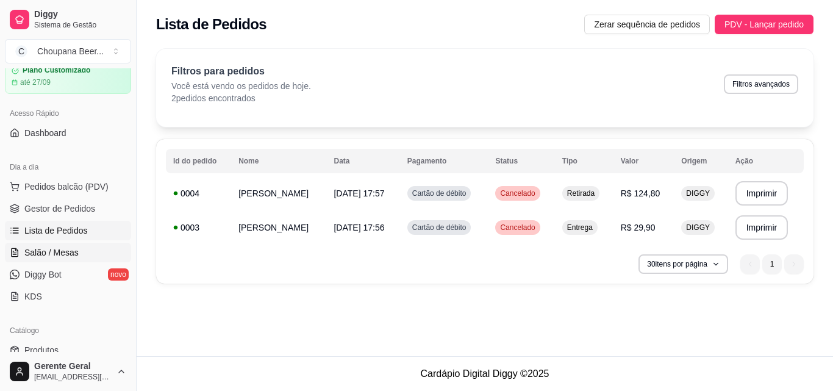
click at [79, 253] on link "Salão / Mesas" at bounding box center [68, 253] width 126 height 20
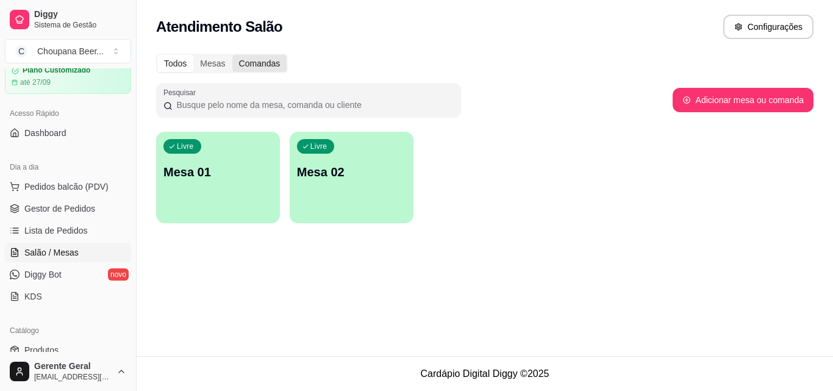
click at [261, 63] on div "Comandas" at bounding box center [259, 63] width 55 height 17
click at [232, 55] on input "Comandas" at bounding box center [232, 55] width 0 height 0
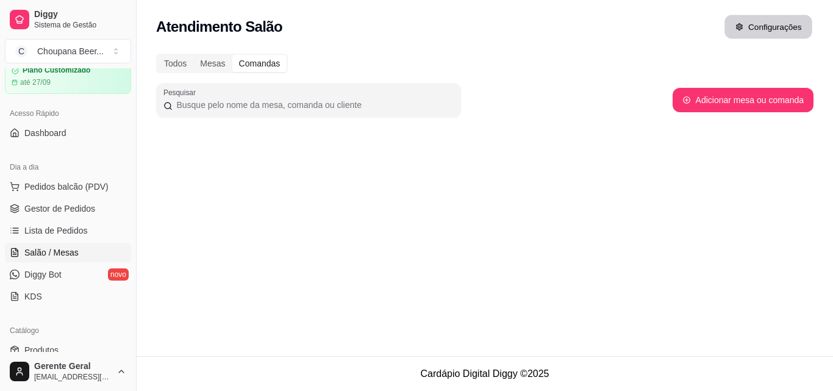
click at [786, 28] on button "Configurações" at bounding box center [769, 27] width 88 height 24
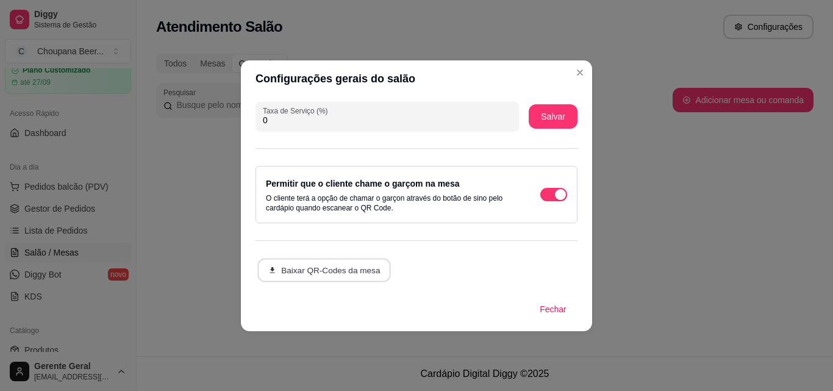
click at [368, 266] on button "Baixar QR-Codes da mesa" at bounding box center [324, 270] width 134 height 24
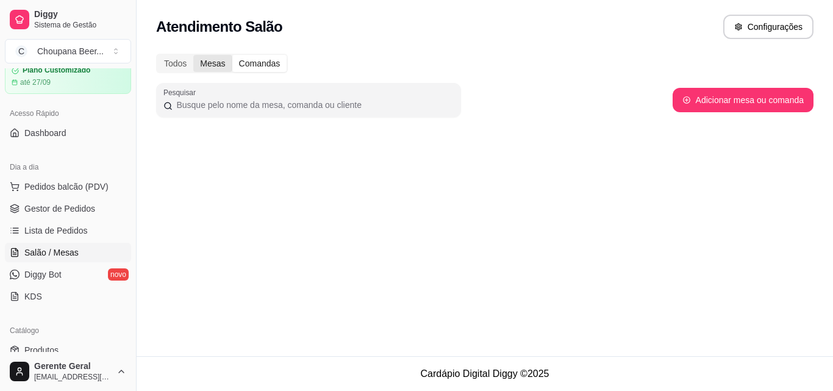
click at [214, 60] on div "Mesas" at bounding box center [212, 63] width 38 height 17
click at [193, 55] on input "Mesas" at bounding box center [193, 55] width 0 height 0
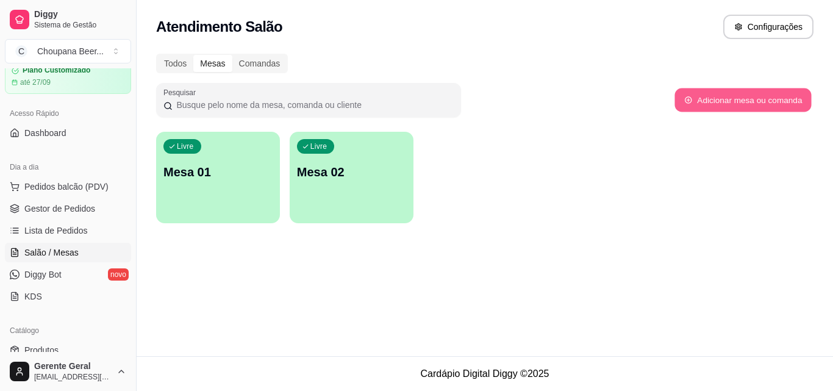
click at [738, 94] on button "Adicionar mesa ou comanda" at bounding box center [743, 100] width 137 height 24
select select "TABLE"
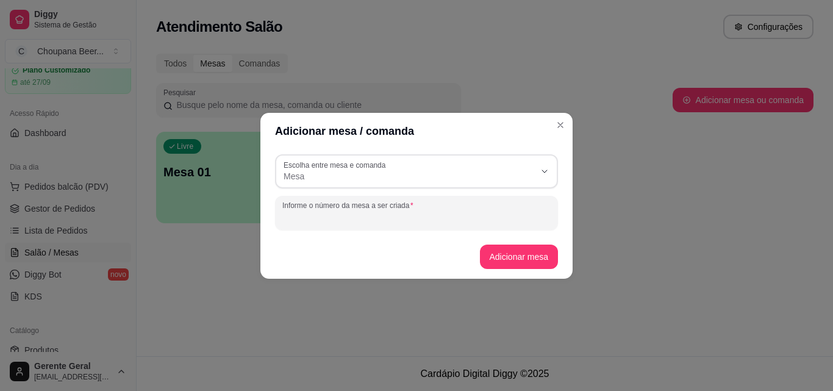
click at [523, 212] on input "Informe o número da mesa a ser criada" at bounding box center [416, 218] width 268 height 12
type input "03"
click at [526, 254] on button "Adicionar mesa" at bounding box center [519, 257] width 79 height 24
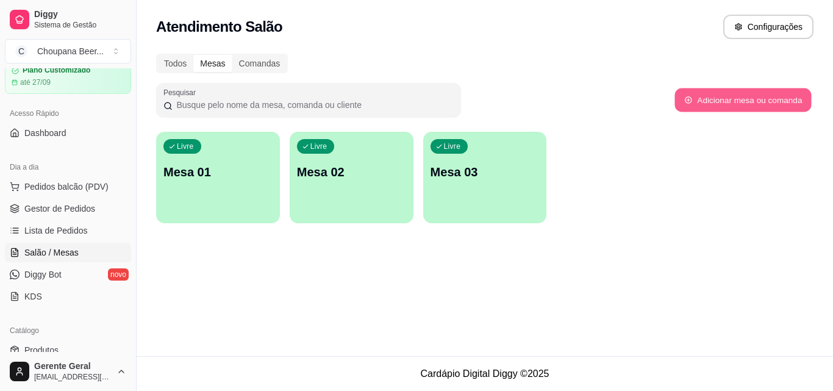
click at [769, 102] on button "Adicionar mesa ou comanda" at bounding box center [743, 100] width 137 height 24
select select "TABLE"
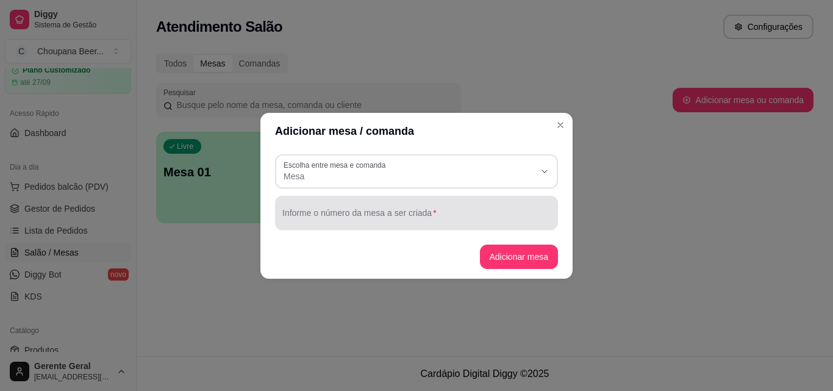
click at [542, 220] on input "Informe o número da mesa a ser criada" at bounding box center [416, 218] width 268 height 12
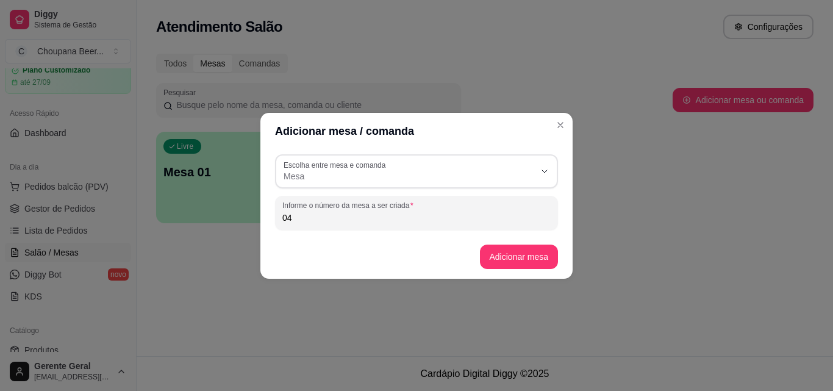
type input "04"
click at [520, 254] on button "Adicionar mesa" at bounding box center [519, 257] width 76 height 24
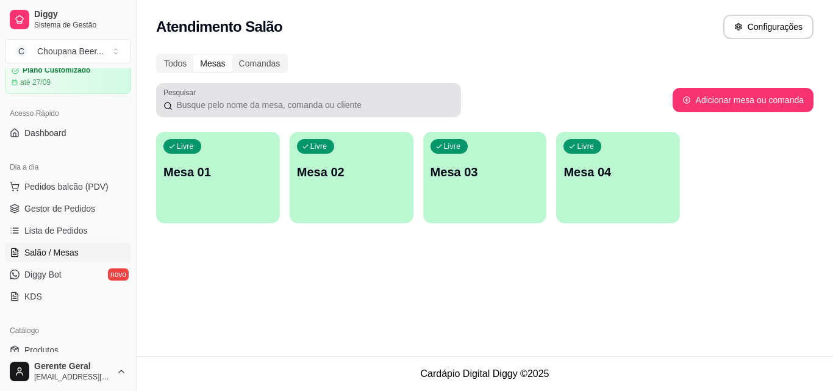
click at [271, 113] on div "Pesquisar" at bounding box center [308, 100] width 305 height 34
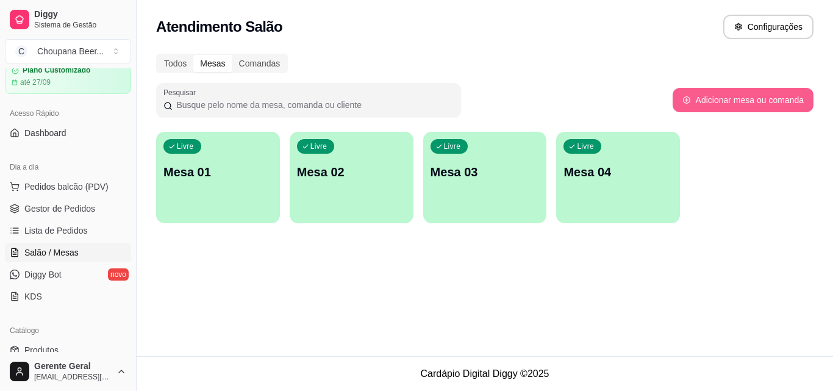
click at [746, 93] on button "Adicionar mesa ou comanda" at bounding box center [743, 100] width 141 height 24
select select "TABLE"
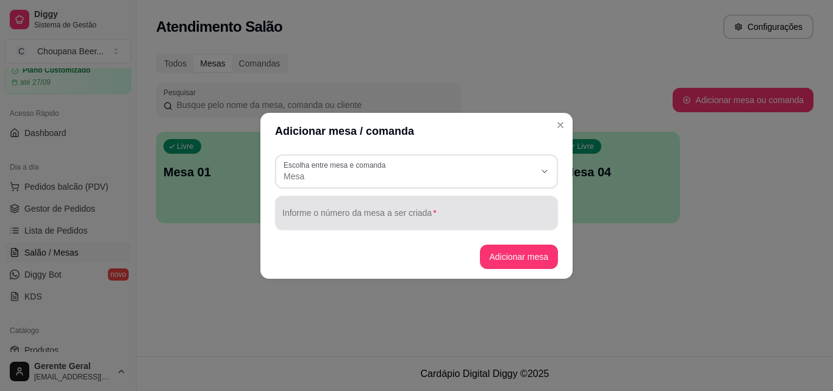
click at [474, 221] on input "Informe o número da mesa a ser criada" at bounding box center [416, 218] width 268 height 12
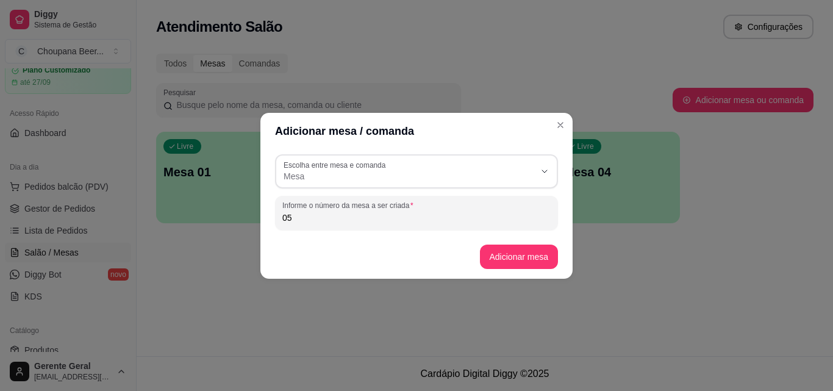
type input "05"
click at [520, 256] on button "Adicionar mesa" at bounding box center [519, 257] width 76 height 24
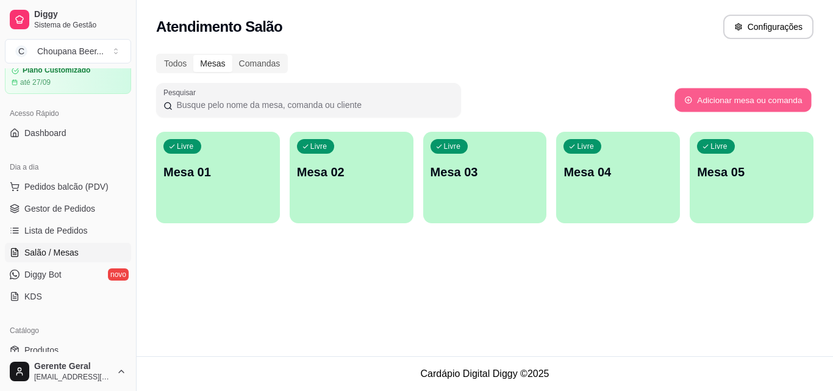
click at [747, 92] on button "Adicionar mesa ou comanda" at bounding box center [743, 100] width 137 height 24
select select "TABLE"
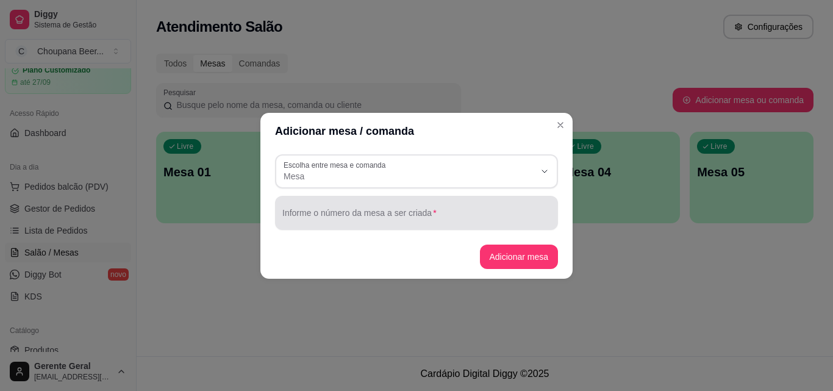
click at [357, 221] on input "Informe o número da mesa a ser criada" at bounding box center [416, 218] width 268 height 12
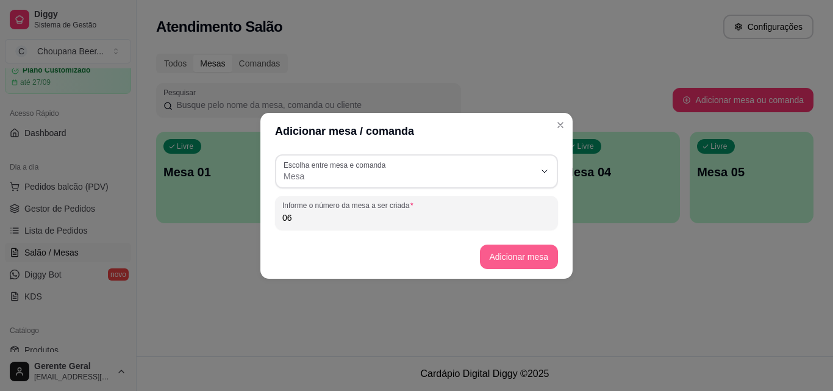
type input "06"
click at [542, 253] on button "Adicionar mesa" at bounding box center [519, 257] width 76 height 24
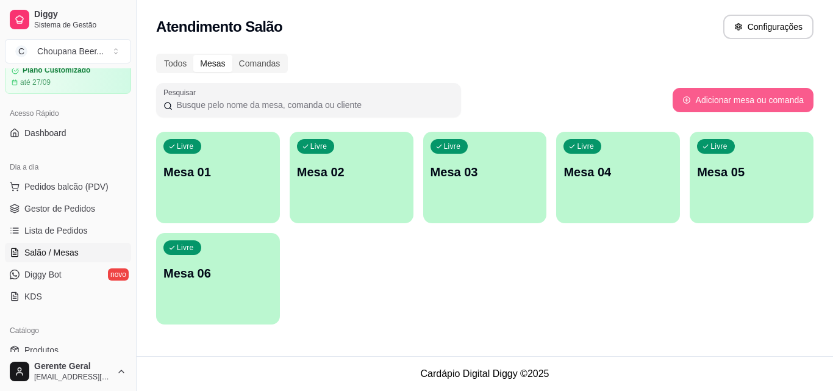
click at [721, 93] on button "Adicionar mesa ou comanda" at bounding box center [743, 100] width 141 height 24
select select "TABLE"
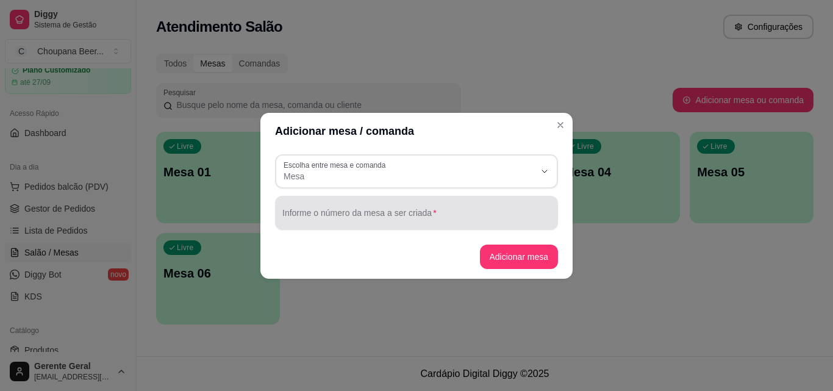
click at [492, 203] on div at bounding box center [416, 213] width 268 height 24
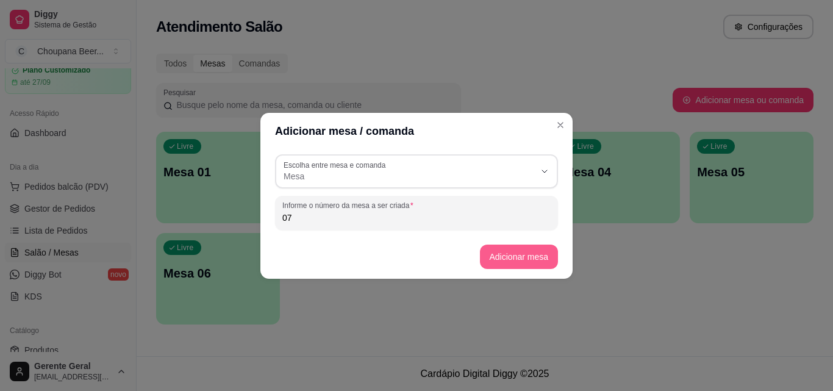
type input "07"
click at [534, 248] on button "Adicionar mesa" at bounding box center [519, 257] width 76 height 24
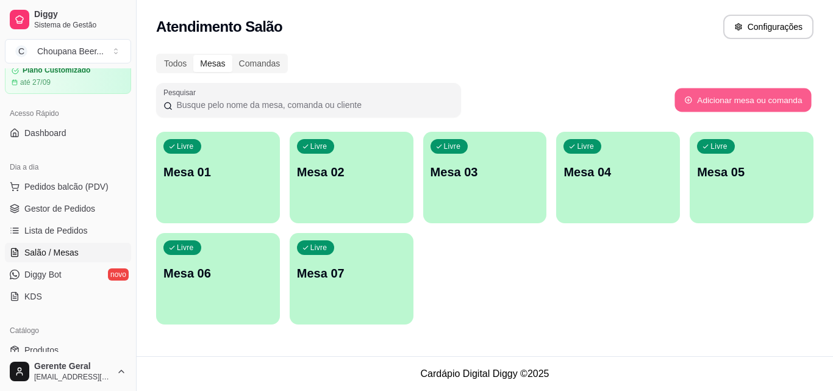
click at [725, 101] on button "Adicionar mesa ou comanda" at bounding box center [743, 100] width 137 height 24
select select "TABLE"
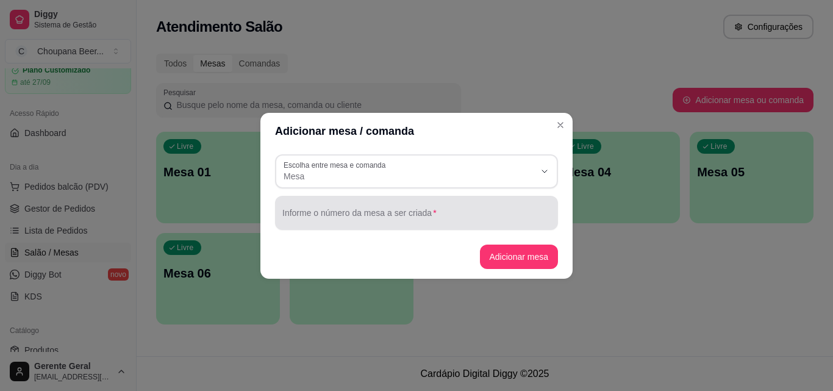
click at [519, 220] on input "Informe o número da mesa a ser criada" at bounding box center [416, 218] width 268 height 12
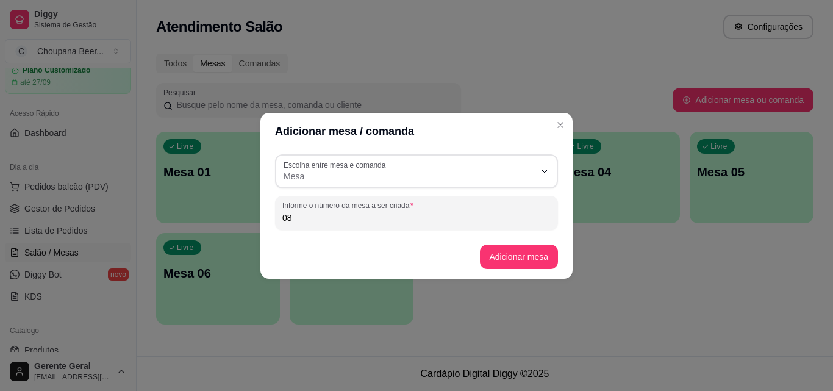
type input "08"
click at [520, 248] on button "Adicionar mesa" at bounding box center [519, 257] width 76 height 24
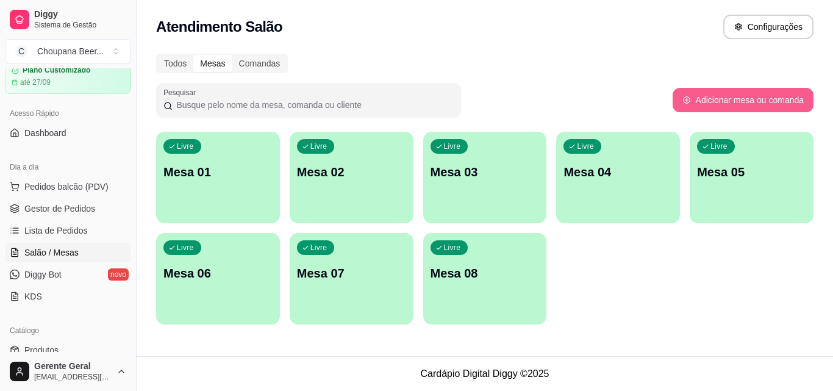
click at [798, 94] on button "Adicionar mesa ou comanda" at bounding box center [743, 100] width 141 height 24
select select "TABLE"
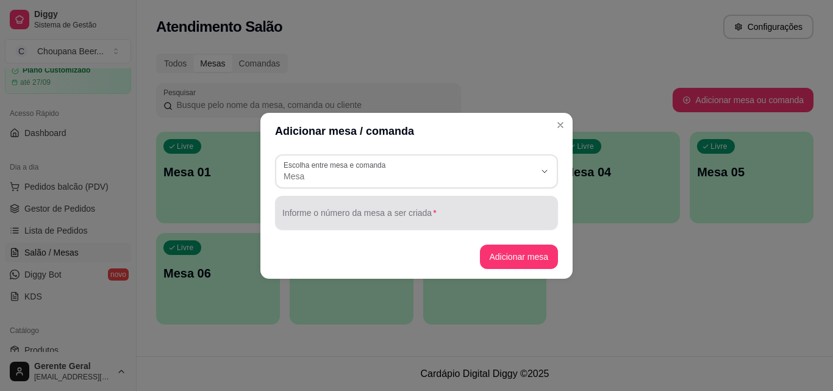
click at [481, 209] on div at bounding box center [416, 213] width 268 height 24
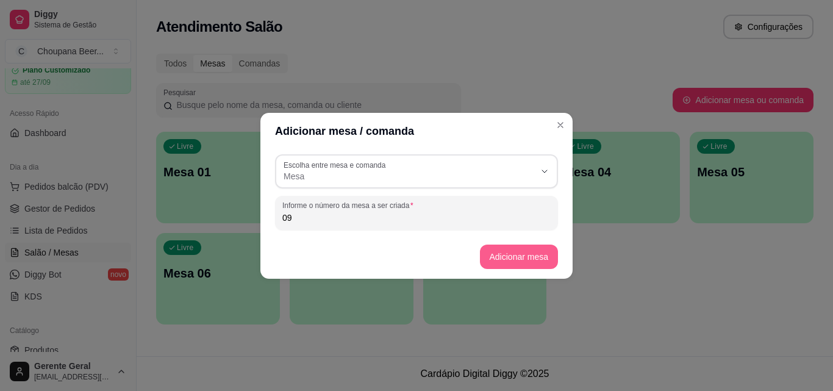
type input "09"
click at [532, 262] on button "Adicionar mesa" at bounding box center [519, 257] width 79 height 24
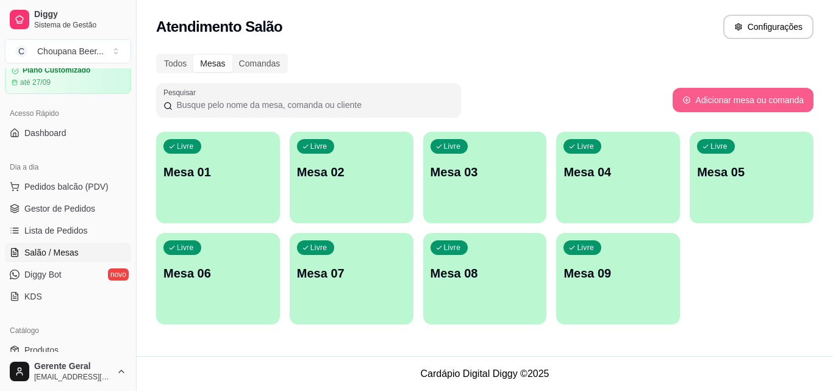
click at [746, 96] on button "Adicionar mesa ou comanda" at bounding box center [743, 100] width 141 height 24
select select "TABLE"
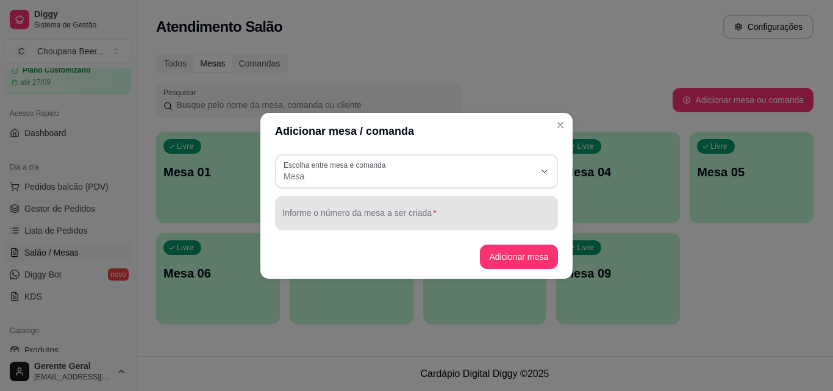
click at [475, 209] on div at bounding box center [416, 213] width 268 height 24
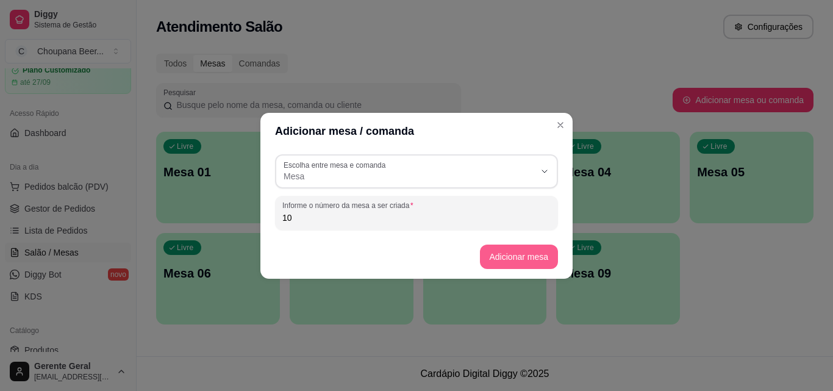
type input "10"
click at [522, 255] on button "Adicionar mesa" at bounding box center [519, 257] width 79 height 24
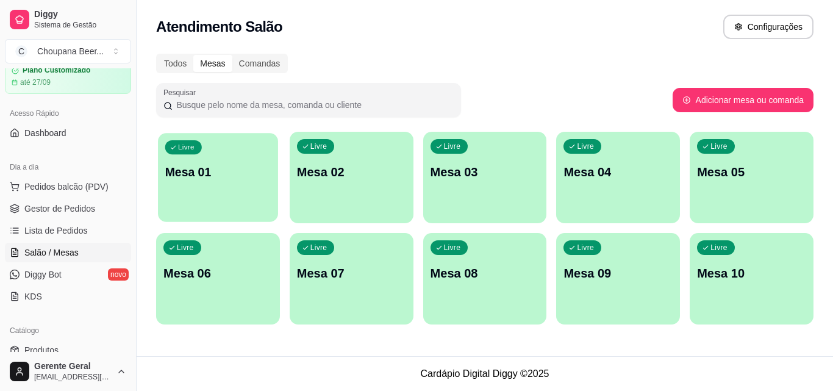
click at [244, 180] on p "Mesa 01" at bounding box center [218, 172] width 106 height 16
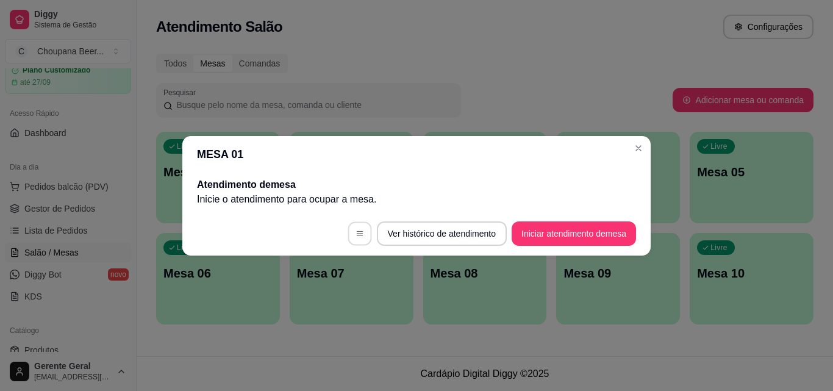
click at [356, 232] on icon "button" at bounding box center [360, 233] width 9 height 9
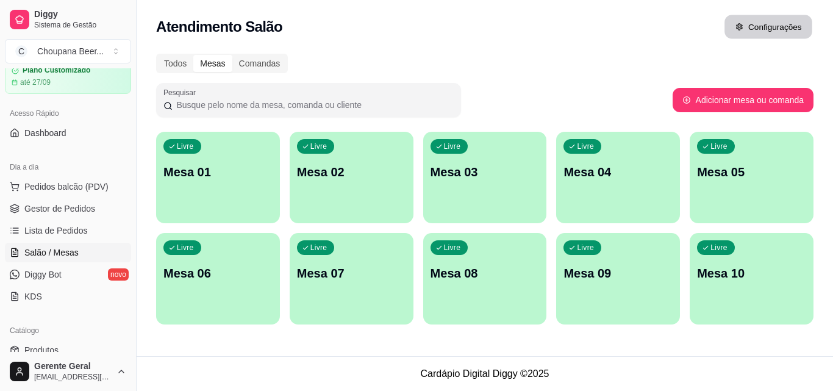
click at [767, 17] on button "Configurações" at bounding box center [769, 27] width 88 height 24
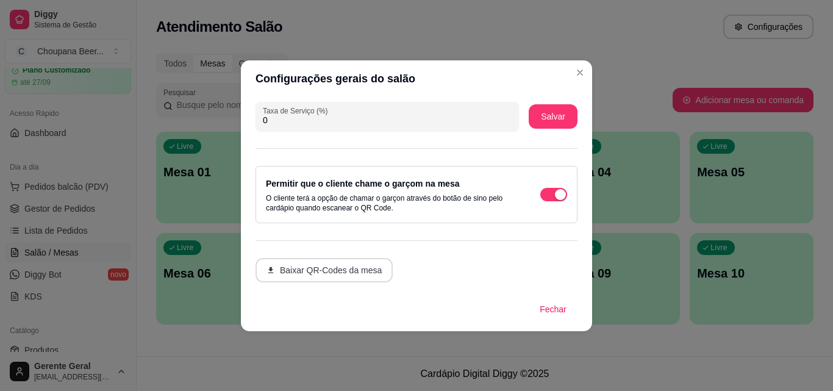
click at [363, 269] on button "Baixar QR-Codes da mesa" at bounding box center [324, 270] width 137 height 24
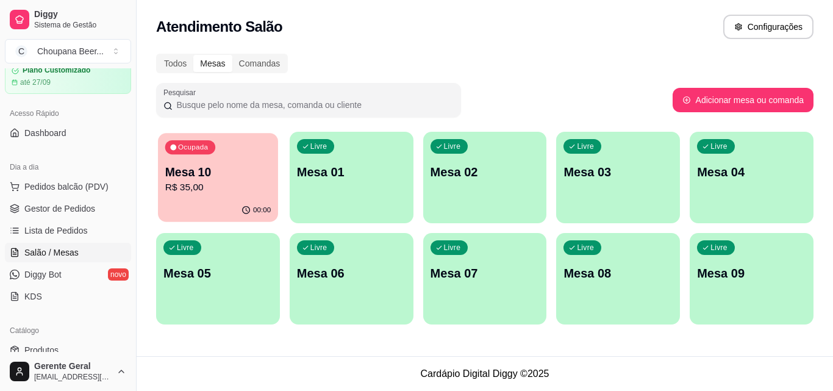
click at [259, 160] on div "Ocupada Mesa 10 R$ 35,00" at bounding box center [218, 166] width 120 height 66
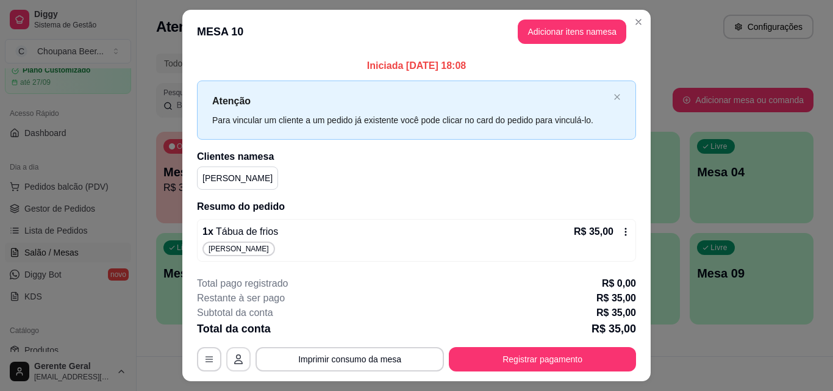
click at [235, 354] on icon "button" at bounding box center [239, 359] width 10 height 10
click at [206, 359] on icon "button" at bounding box center [209, 359] width 7 height 5
click at [402, 353] on button "Imprimir consumo da mesa" at bounding box center [350, 360] width 183 height 24
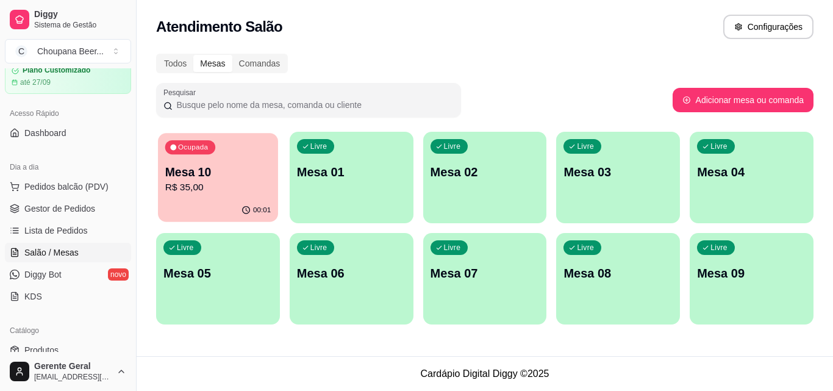
click at [240, 169] on p "Mesa 10" at bounding box center [218, 172] width 106 height 16
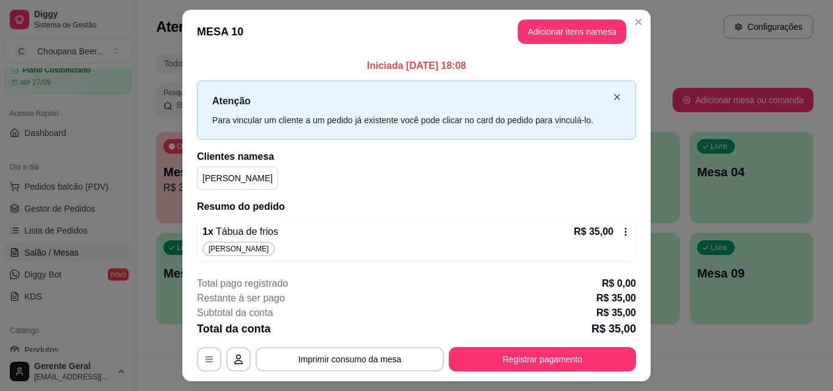
click at [614, 98] on icon "close" at bounding box center [616, 96] width 5 height 5
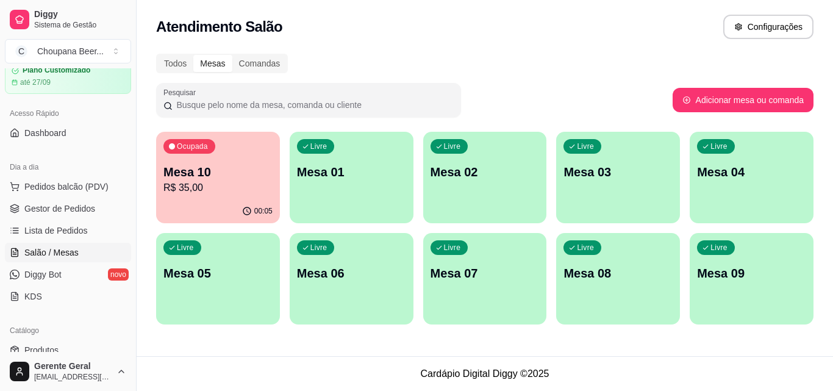
click at [384, 199] on div "Ocupada Mesa 10 R$ 35,00 00:05 Livre Mesa 01 Livre Mesa 02 Livre Mesa 03 Livre …" at bounding box center [485, 228] width 658 height 193
click at [411, 151] on div "Ocupada Mesa 10 R$ 35,00 00:05 Livre Mesa 01 Livre Mesa 02 Livre Mesa 03 Livre …" at bounding box center [485, 228] width 658 height 193
click at [75, 187] on span "Pedidos balcão (PDV)" at bounding box center [66, 187] width 84 height 12
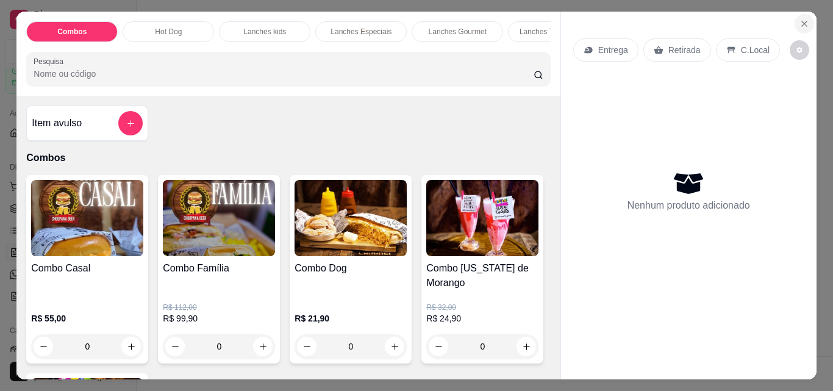
click at [800, 19] on icon "Close" at bounding box center [805, 24] width 10 height 10
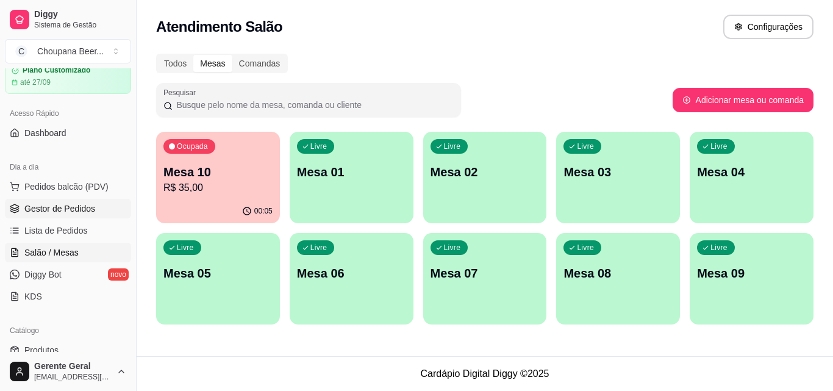
click at [95, 214] on link "Gestor de Pedidos" at bounding box center [68, 209] width 126 height 20
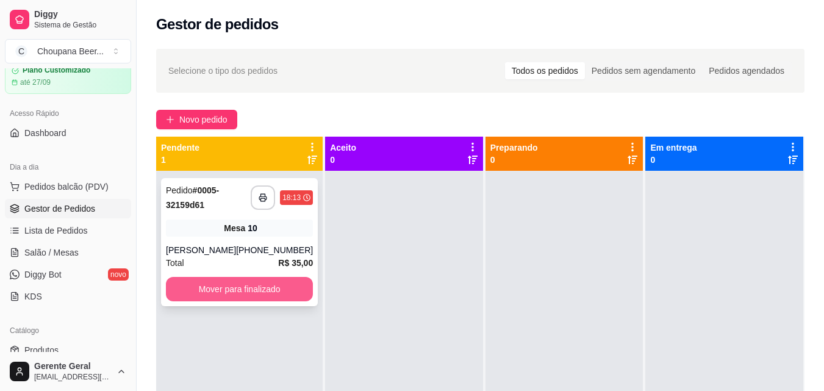
click at [283, 292] on button "Mover para finalizado" at bounding box center [239, 289] width 147 height 24
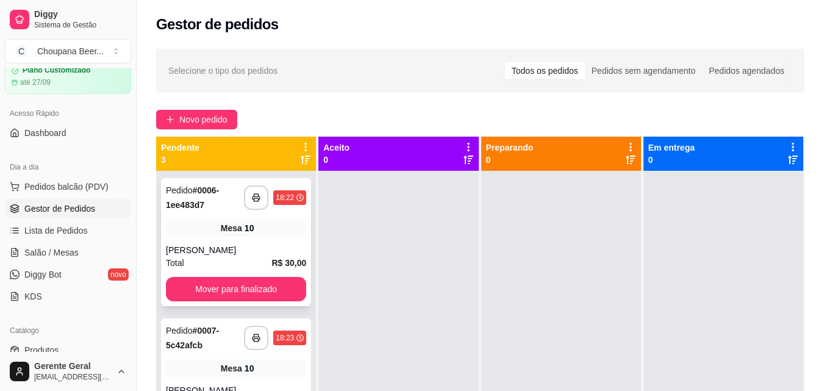
click at [254, 247] on div "[PERSON_NAME]" at bounding box center [236, 250] width 140 height 12
click at [253, 196] on icon "button" at bounding box center [256, 197] width 7 height 3
click at [252, 339] on icon "button" at bounding box center [256, 338] width 9 height 9
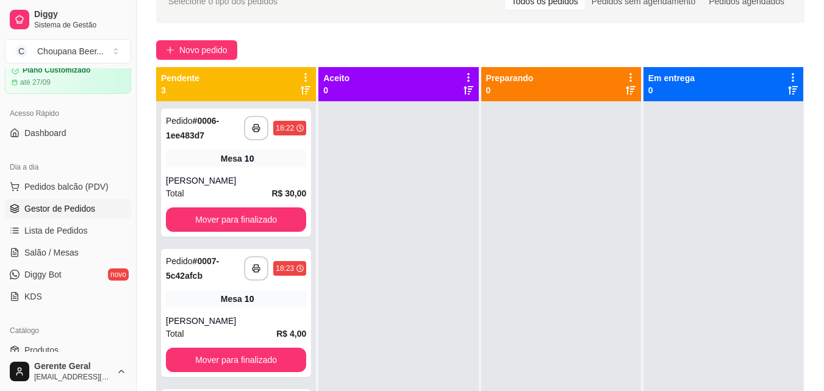
scroll to position [92, 0]
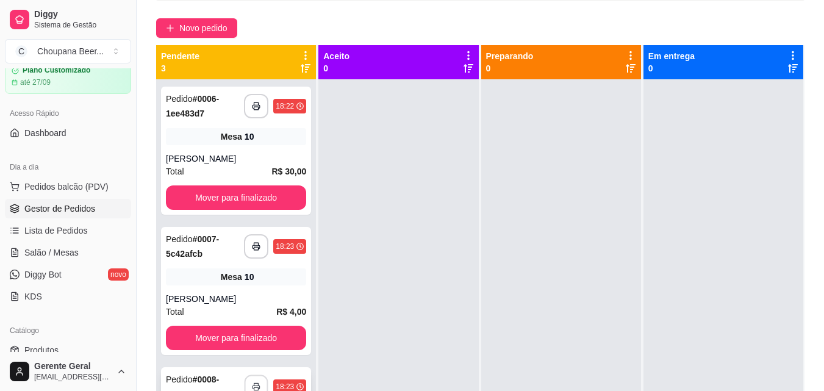
click at [245, 381] on button "button" at bounding box center [257, 387] width 24 height 24
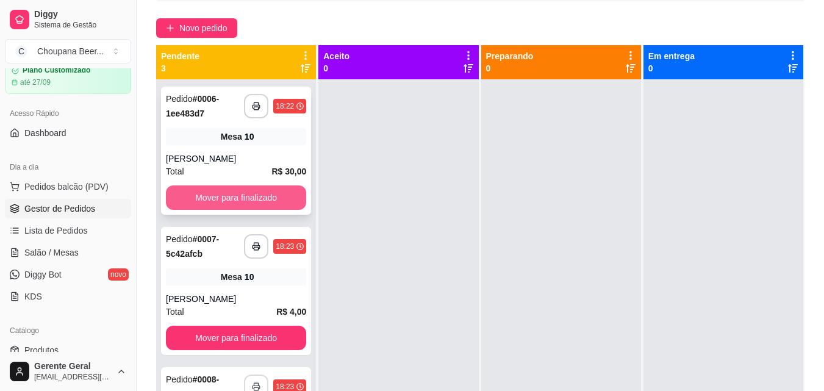
click at [209, 192] on button "Mover para finalizado" at bounding box center [236, 197] width 140 height 24
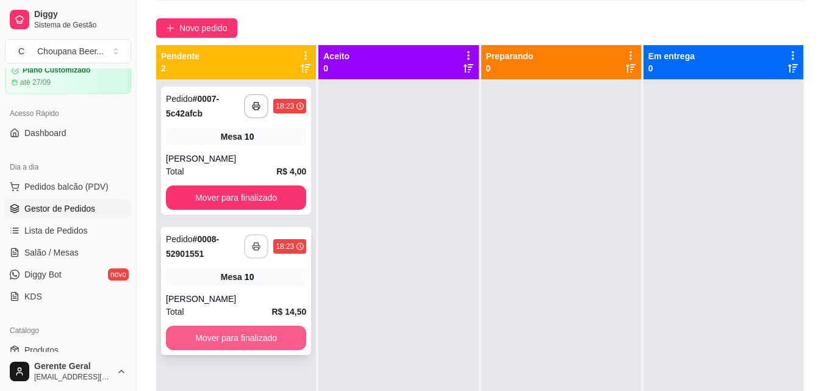
click at [235, 339] on button "Mover para finalizado" at bounding box center [236, 338] width 140 height 24
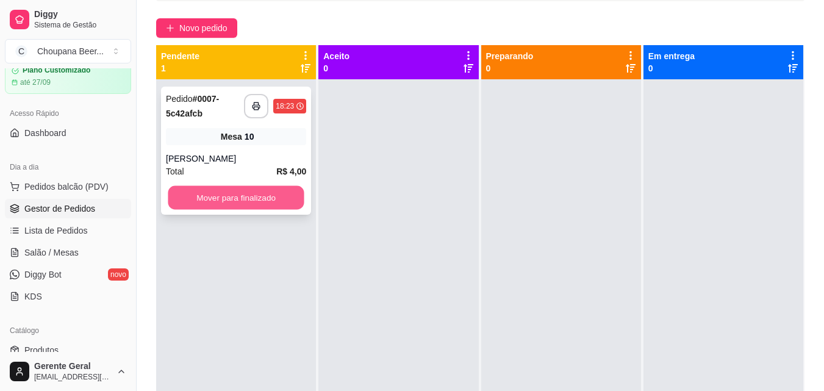
click at [233, 195] on button "Mover para finalizado" at bounding box center [236, 198] width 136 height 24
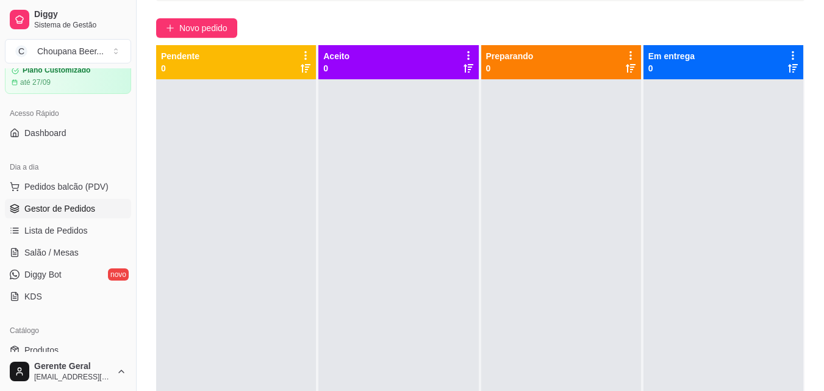
click at [456, 59] on div "Aceito 0" at bounding box center [398, 62] width 150 height 24
click at [596, 70] on div "Preparando 0" at bounding box center [561, 62] width 150 height 24
click at [95, 229] on link "Lista de Pedidos" at bounding box center [68, 231] width 126 height 20
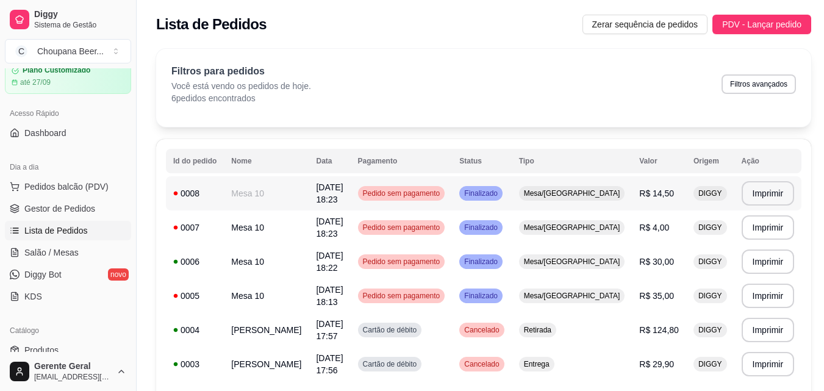
click at [500, 192] on span "Finalizado" at bounding box center [481, 194] width 38 height 10
click at [33, 253] on span "Salão / Mesas" at bounding box center [51, 252] width 54 height 12
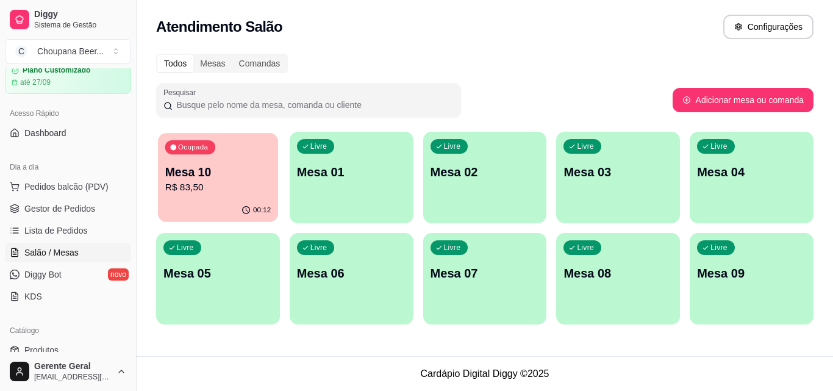
click at [193, 192] on p "R$ 83,50" at bounding box center [218, 188] width 106 height 14
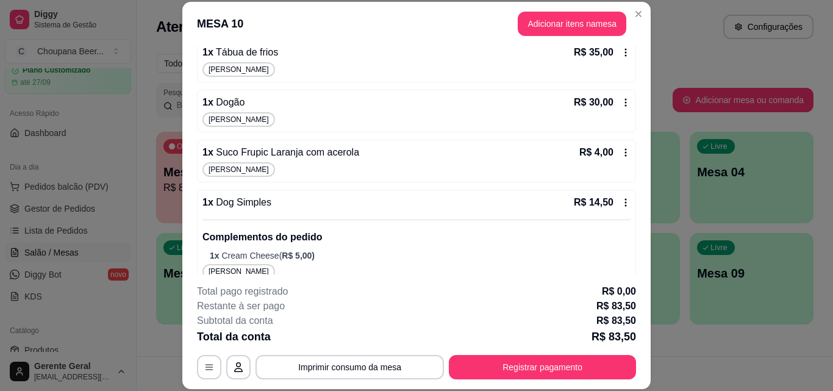
scroll to position [186, 0]
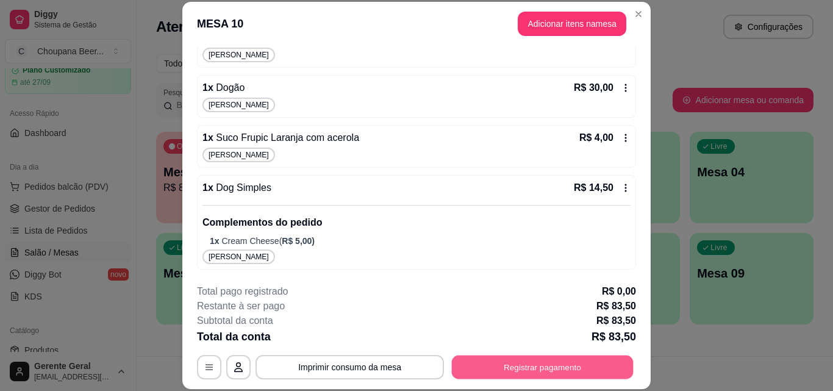
click at [526, 364] on button "Registrar pagamento" at bounding box center [543, 367] width 182 height 24
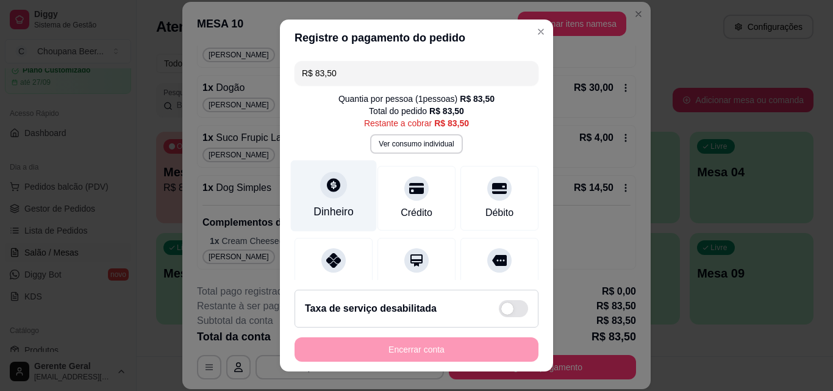
click at [328, 201] on div "Dinheiro" at bounding box center [334, 195] width 86 height 71
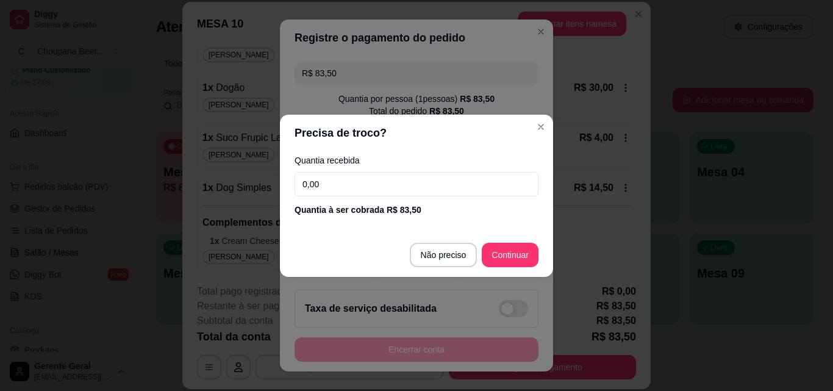
click at [344, 184] on input "0,00" at bounding box center [417, 184] width 244 height 24
type input "50,00"
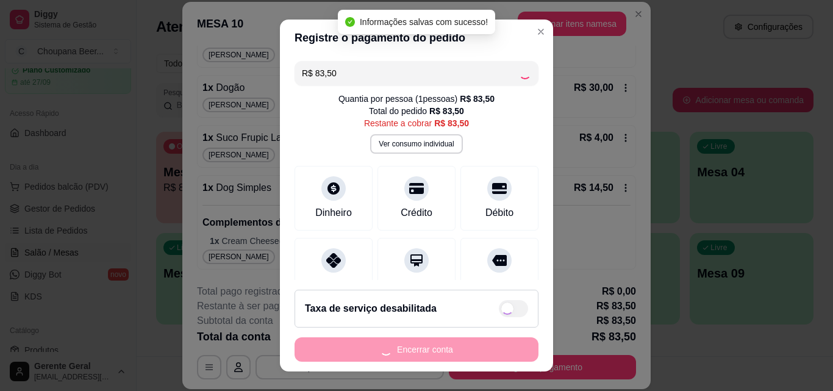
type input "R$ 0,00"
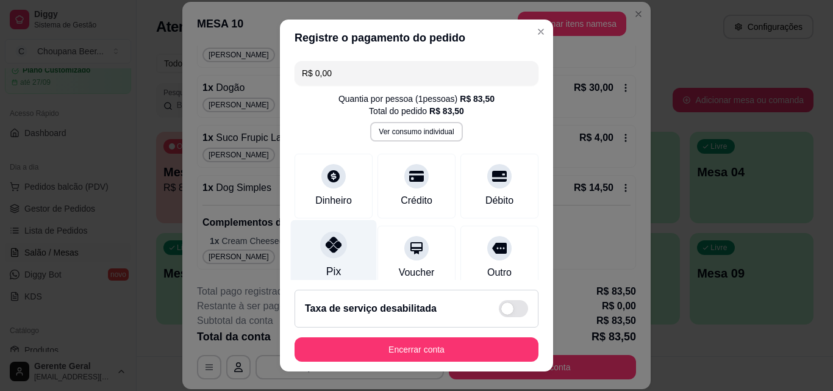
click at [337, 253] on div at bounding box center [333, 244] width 27 height 27
click at [332, 243] on icon at bounding box center [334, 245] width 16 height 16
click at [402, 132] on button "Ver consumo individual" at bounding box center [417, 132] width 90 height 19
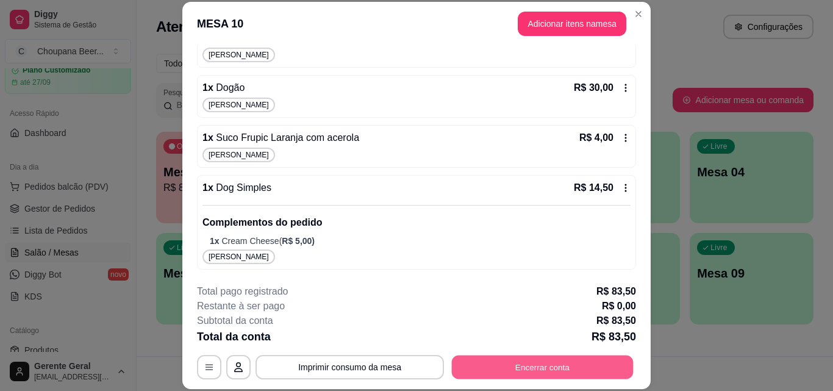
click at [528, 368] on button "Encerrar conta" at bounding box center [543, 367] width 182 height 24
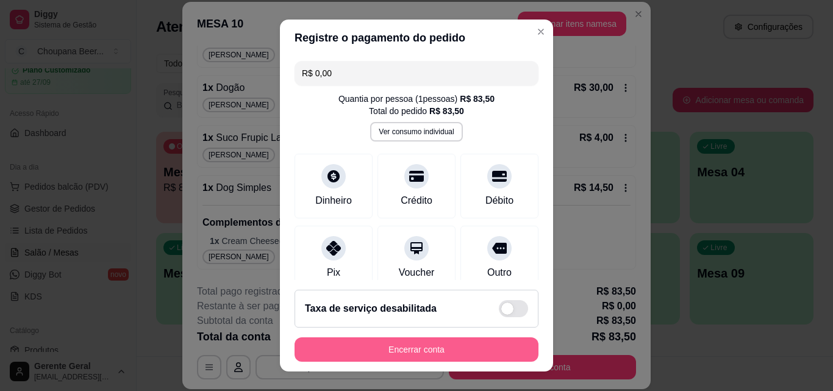
click at [473, 351] on button "Encerrar conta" at bounding box center [417, 349] width 244 height 24
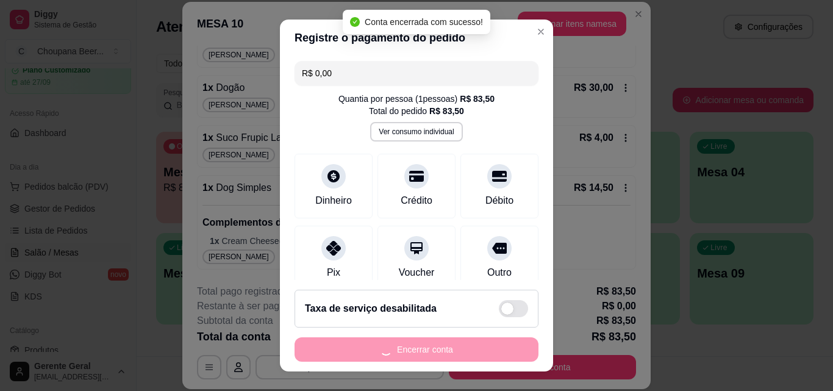
scroll to position [0, 0]
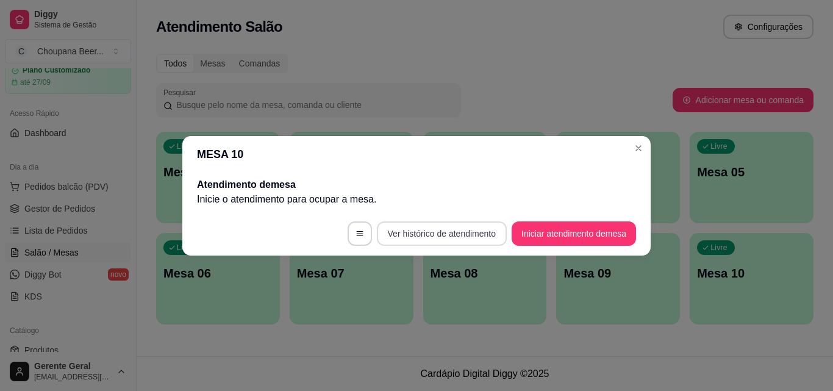
click at [469, 231] on button "Ver histórico de atendimento" at bounding box center [442, 233] width 130 height 24
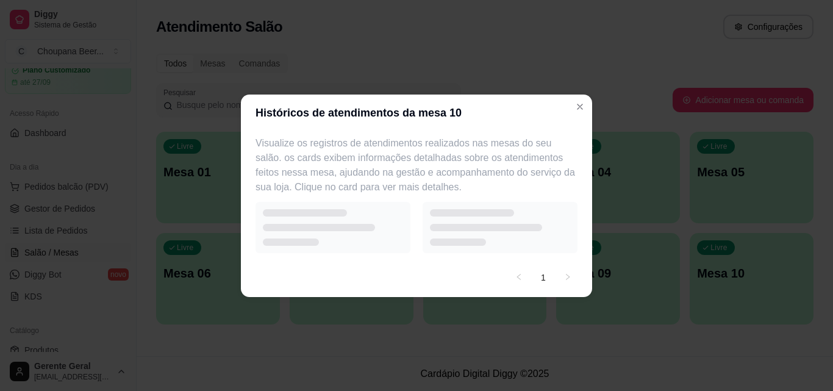
select select "7"
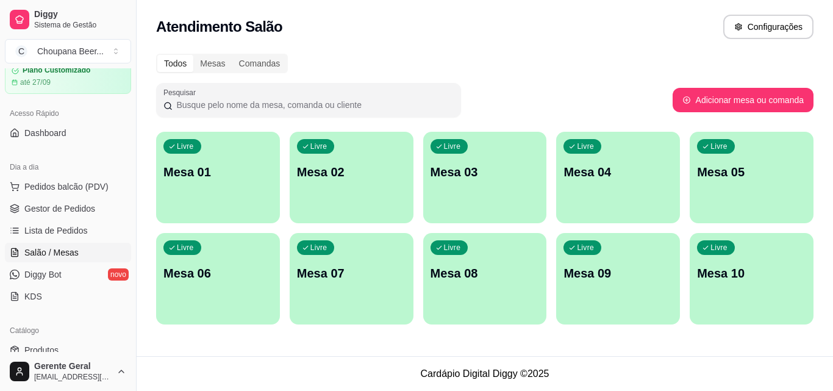
click at [221, 32] on h2 "Atendimento Salão" at bounding box center [219, 27] width 126 height 20
click at [131, 181] on button "Toggle Sidebar" at bounding box center [136, 195] width 10 height 391
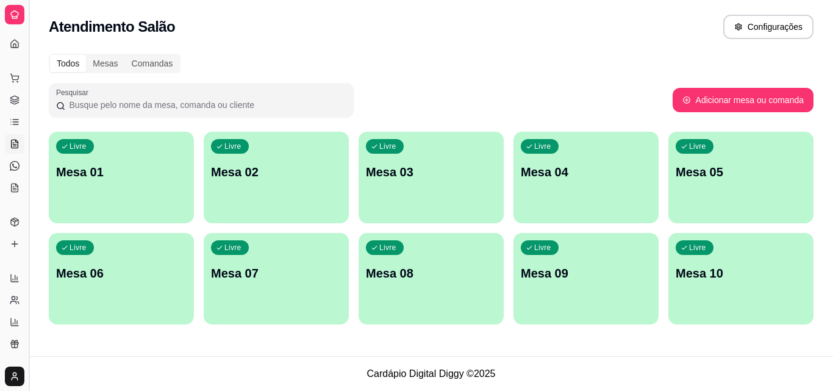
click at [25, 176] on button "Toggle Sidebar" at bounding box center [29, 195] width 10 height 391
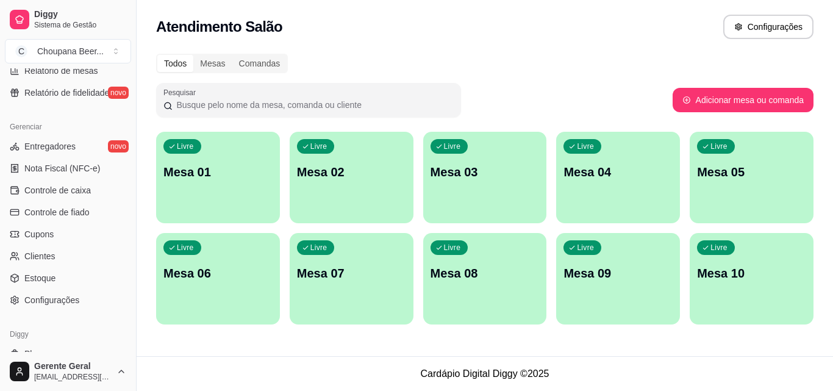
scroll to position [472, 0]
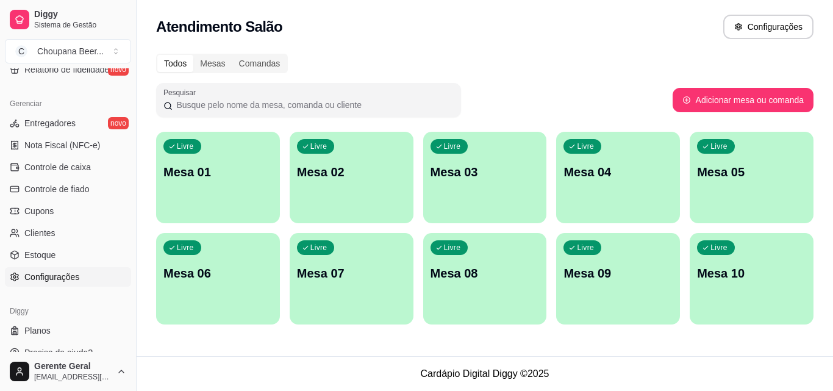
click at [56, 279] on span "Configurações" at bounding box center [51, 277] width 55 height 12
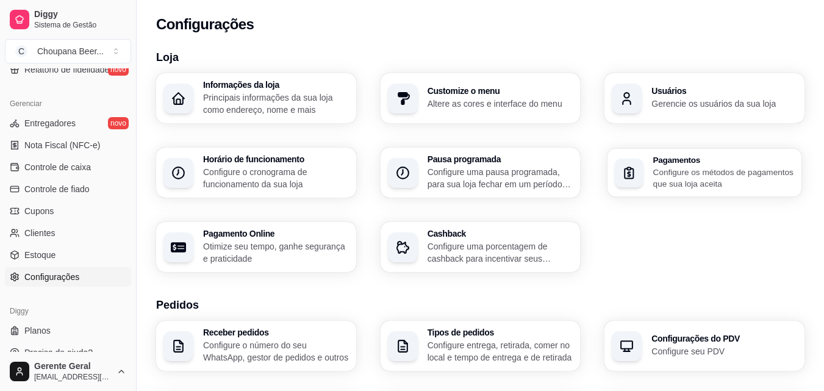
click at [746, 170] on p "Configure os métodos de pagamentos que sua loja aceita" at bounding box center [723, 178] width 141 height 24
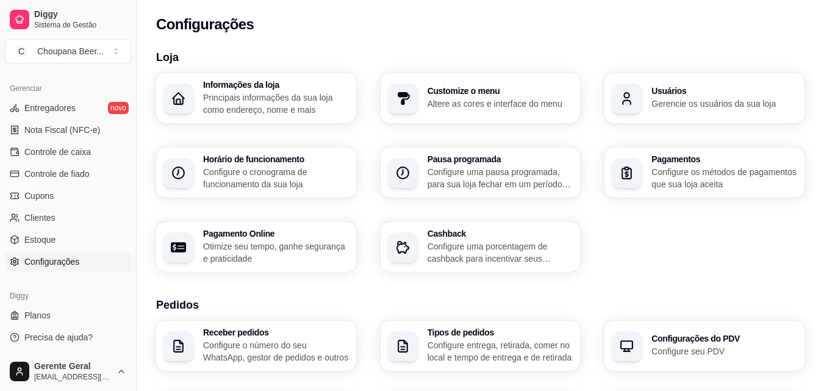
click at [2, 5] on div "Diggy Sistema de Gestão C Choupana Beer ..." at bounding box center [68, 34] width 136 height 68
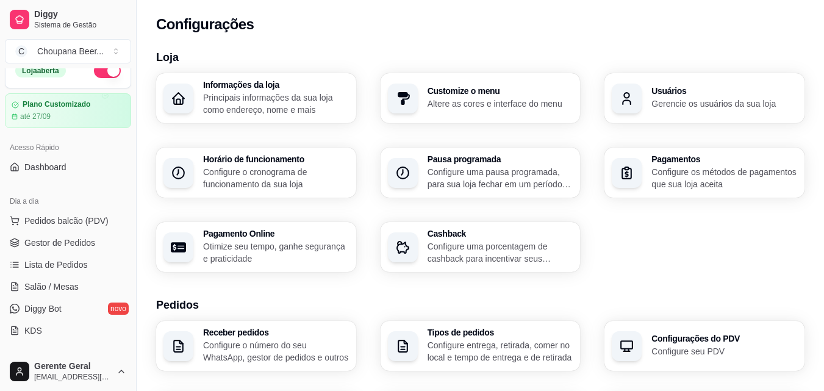
scroll to position [0, 0]
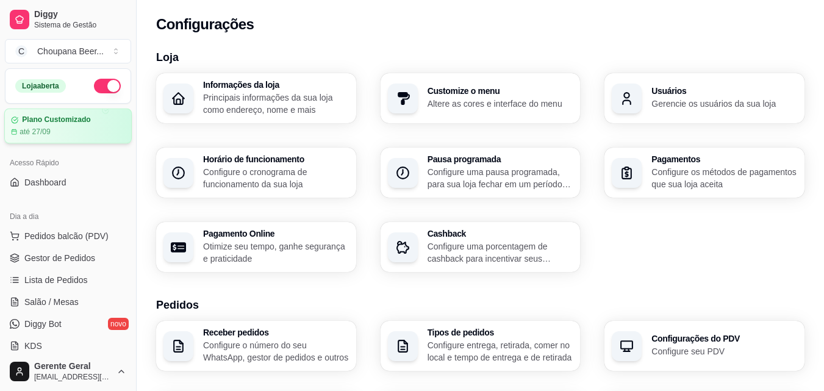
click at [96, 115] on div "Plano Customizado" at bounding box center [68, 119] width 114 height 9
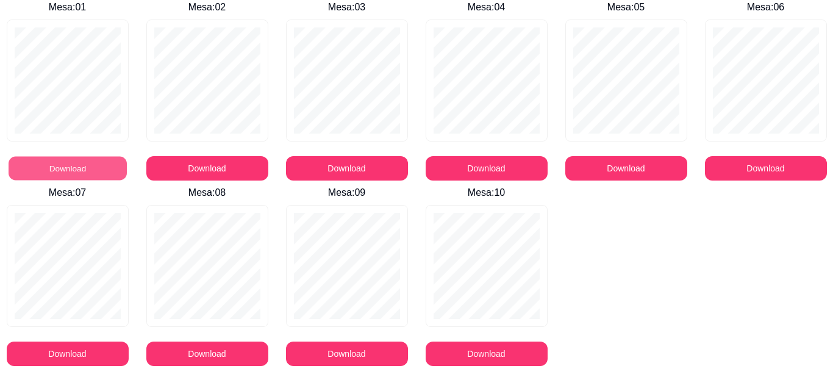
click at [69, 164] on button "Download" at bounding box center [68, 169] width 118 height 24
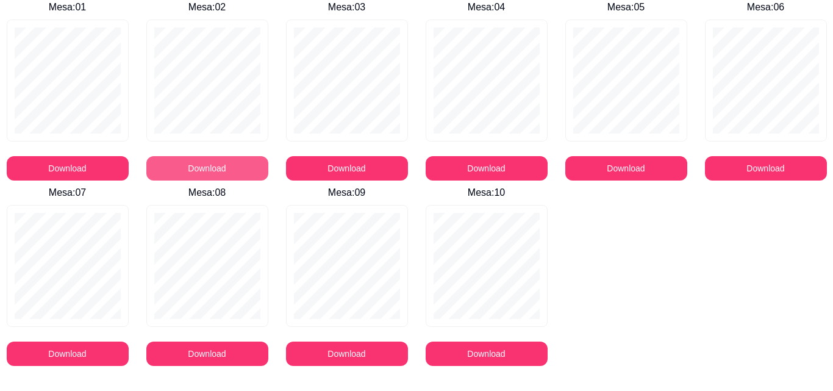
click at [220, 168] on button "Download" at bounding box center [207, 168] width 122 height 24
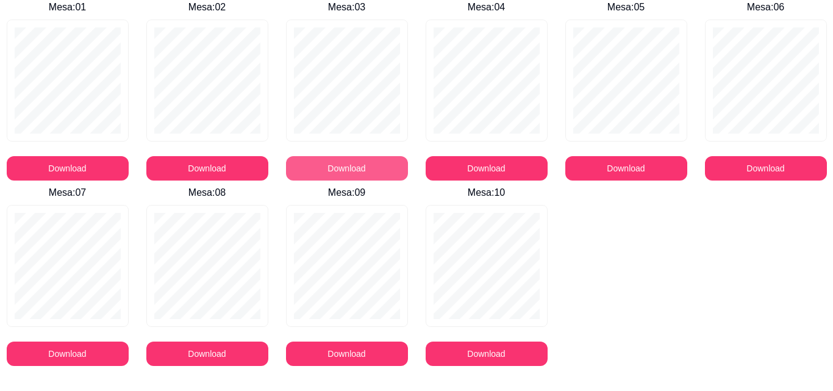
click at [391, 165] on button "Download" at bounding box center [347, 168] width 122 height 24
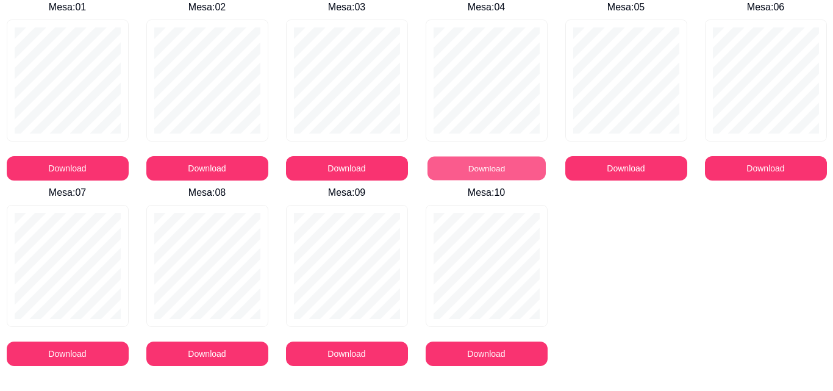
click at [474, 168] on button "Download" at bounding box center [487, 169] width 118 height 24
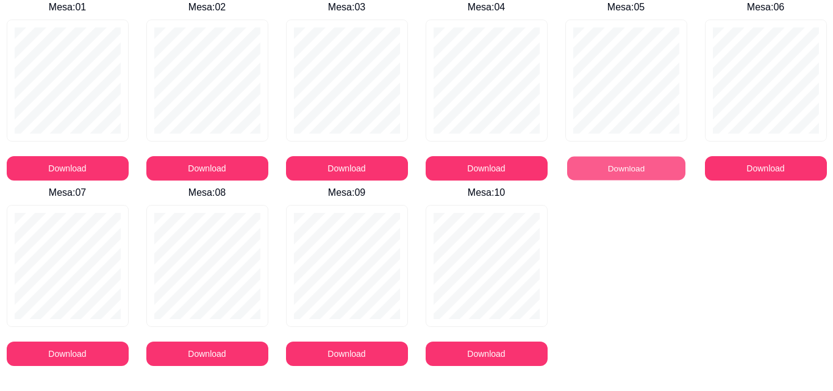
click at [639, 160] on button "Download" at bounding box center [626, 169] width 118 height 24
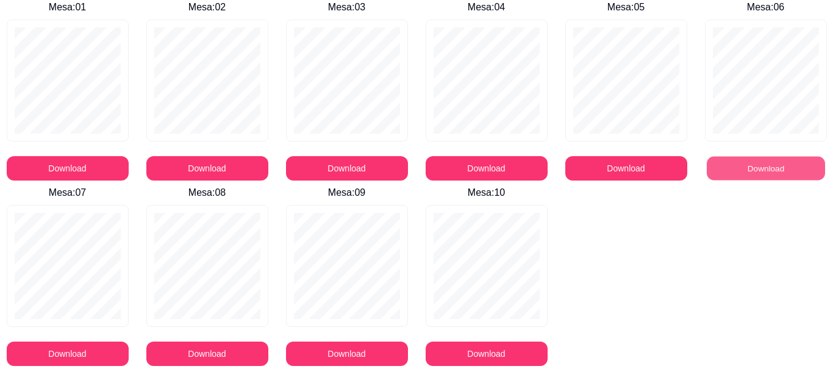
click at [762, 161] on button "Download" at bounding box center [766, 169] width 118 height 24
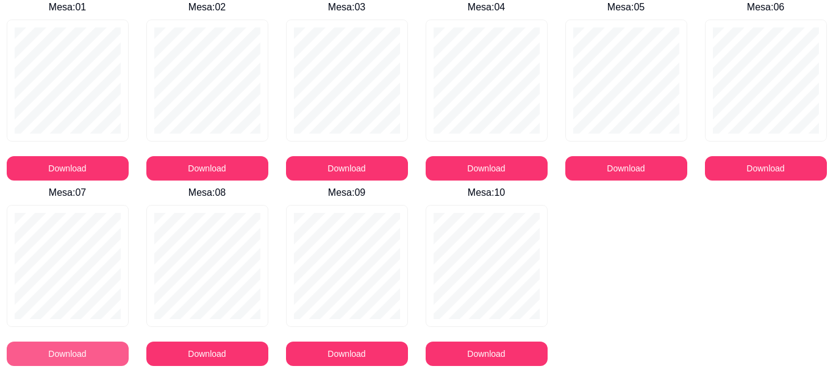
click at [61, 350] on button "Download" at bounding box center [68, 354] width 122 height 24
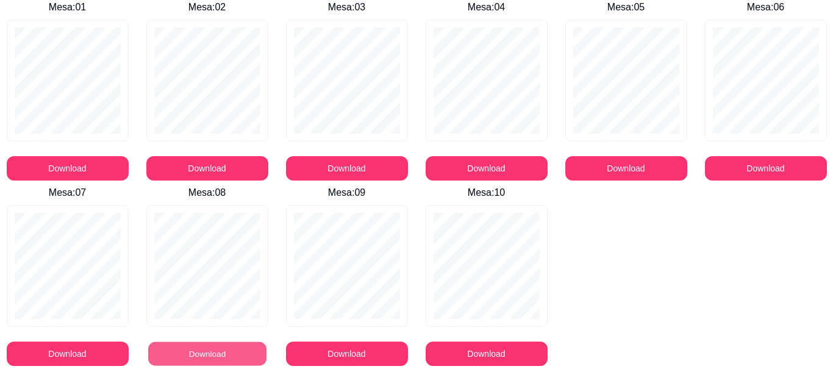
click at [214, 355] on button "Download" at bounding box center [207, 354] width 118 height 24
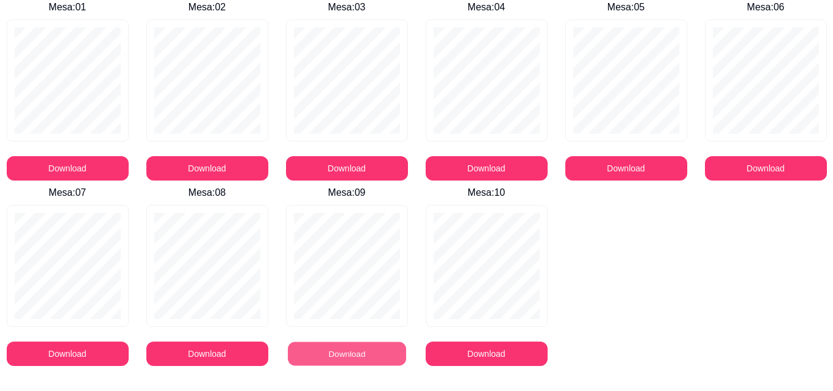
click at [323, 347] on button "Download" at bounding box center [347, 354] width 118 height 24
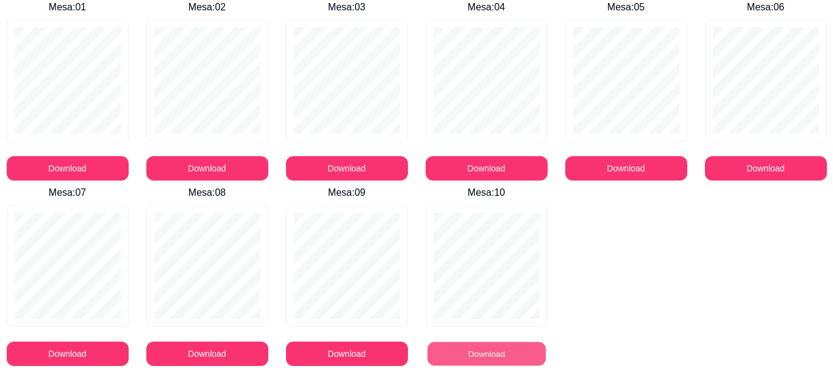
click at [480, 347] on button "Download" at bounding box center [487, 354] width 118 height 24
